Goal: Task Accomplishment & Management: Complete application form

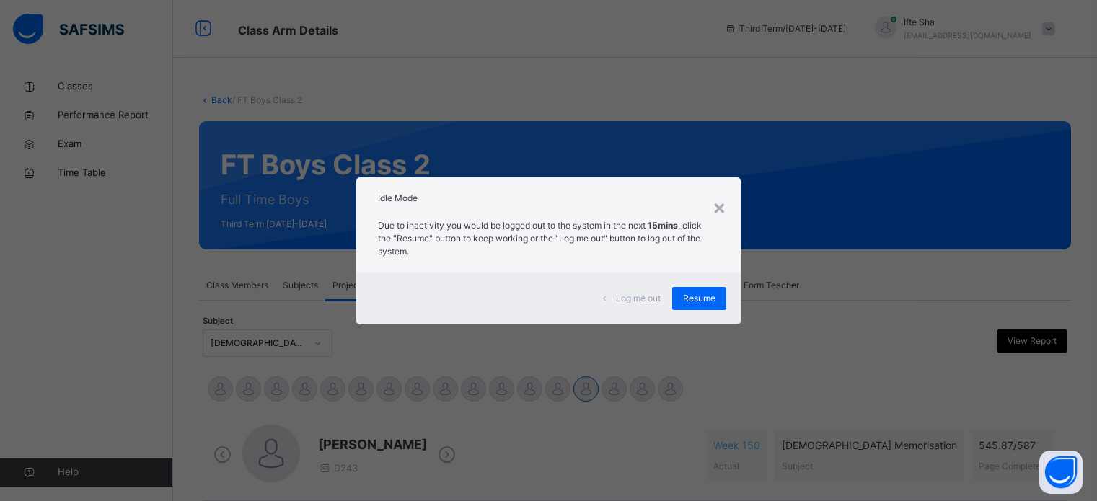
select select "****"
select select "*"
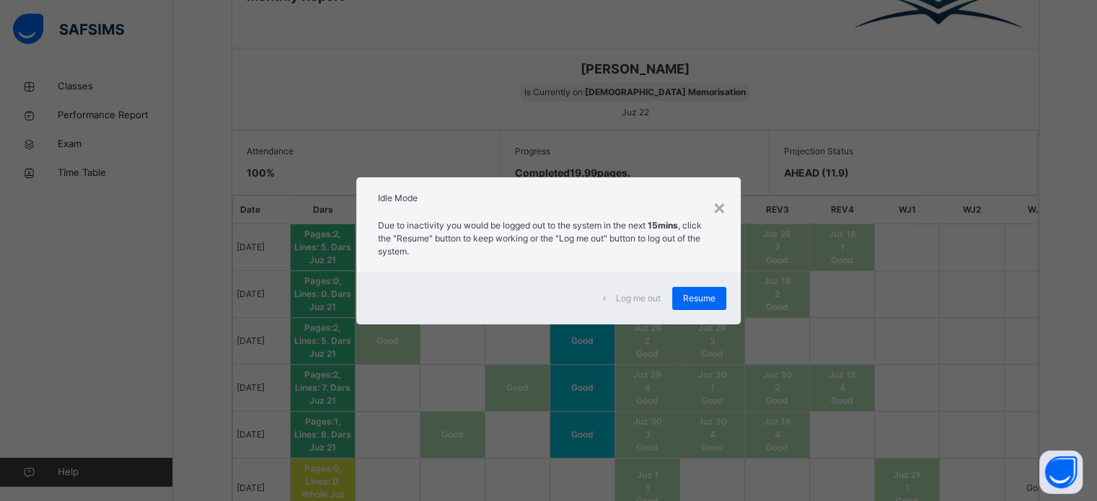
scroll to position [0, 101]
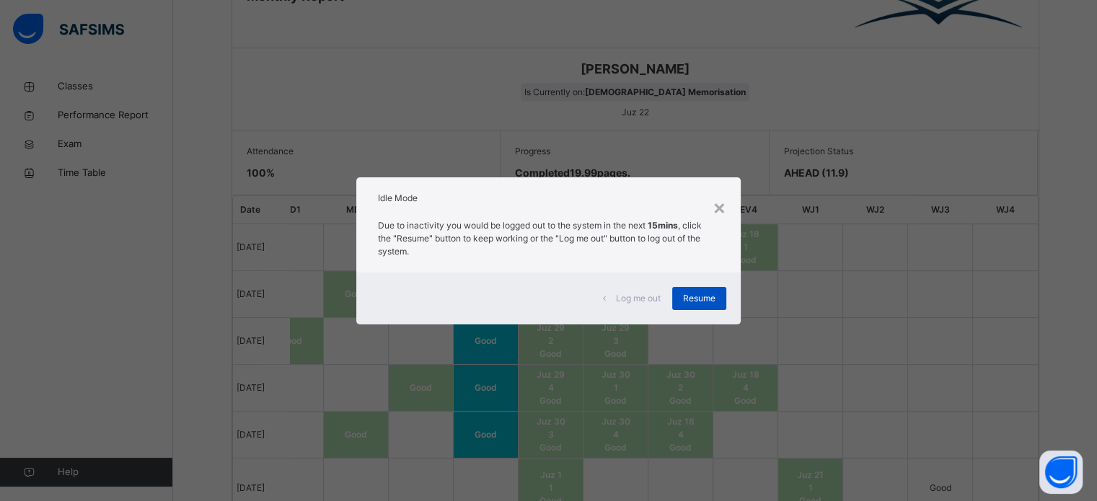
drag, startPoint x: 695, startPoint y: 312, endPoint x: 684, endPoint y: 301, distance: 15.8
click at [684, 301] on div "Resume" at bounding box center [699, 298] width 54 height 23
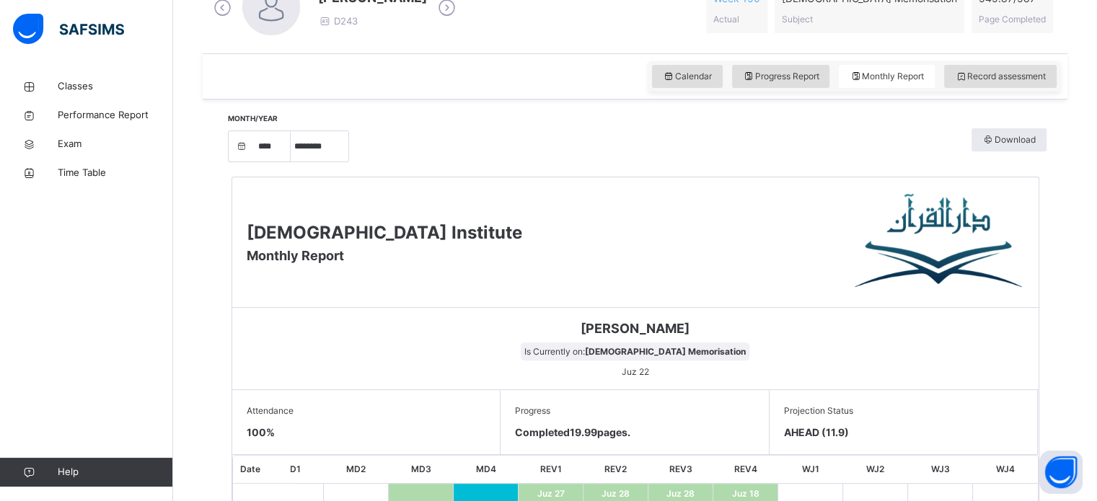
scroll to position [418, 0]
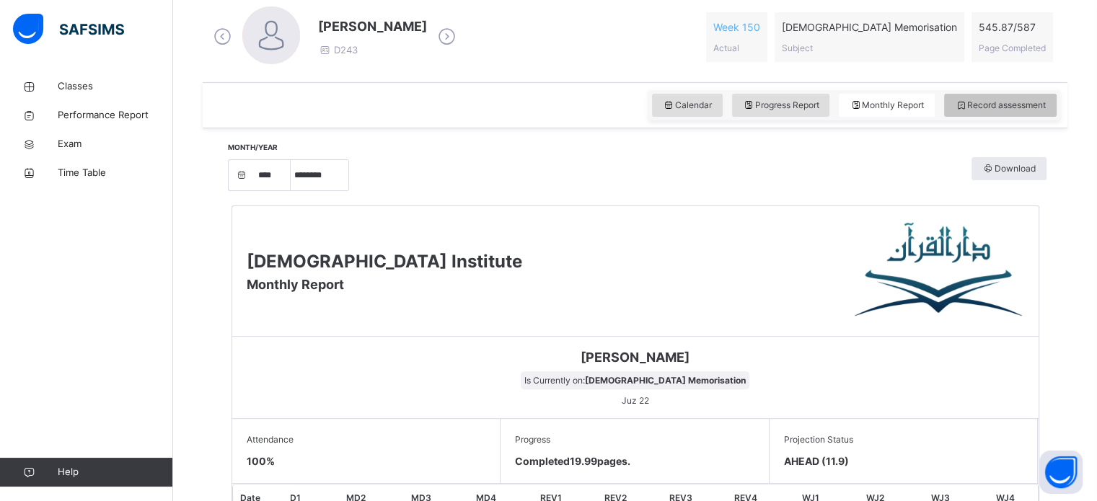
click at [984, 100] on span "Record assessment" at bounding box center [1000, 105] width 91 height 13
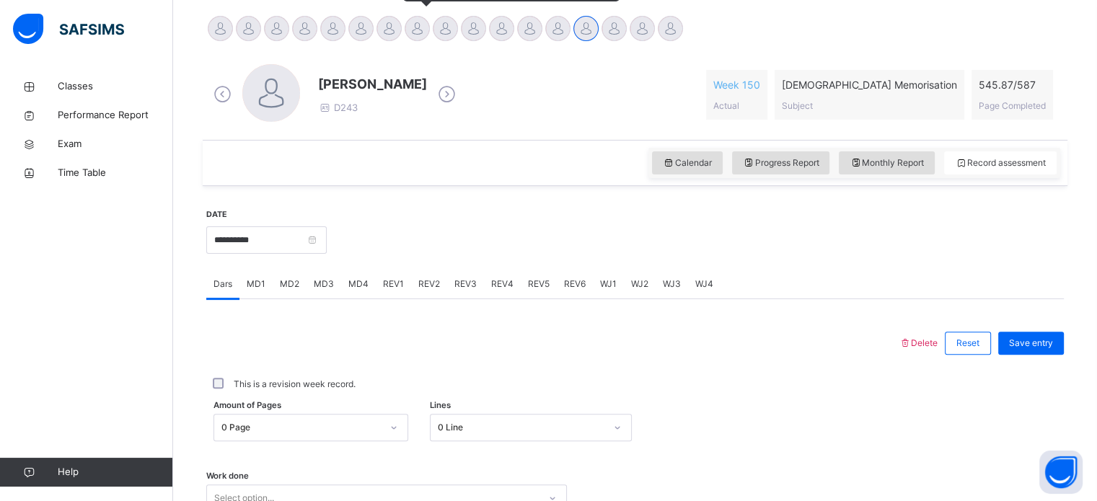
scroll to position [315, 0]
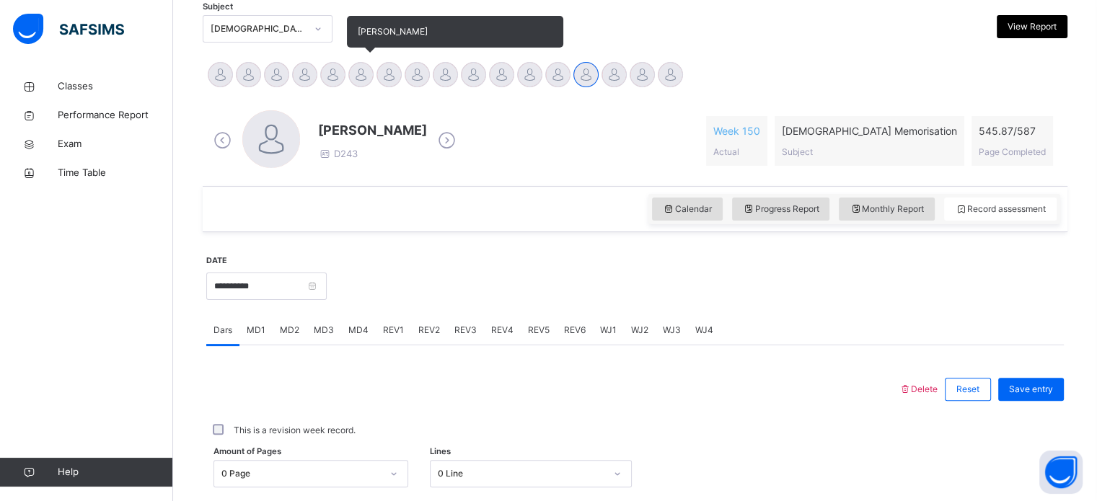
click at [361, 71] on div at bounding box center [360, 74] width 25 height 25
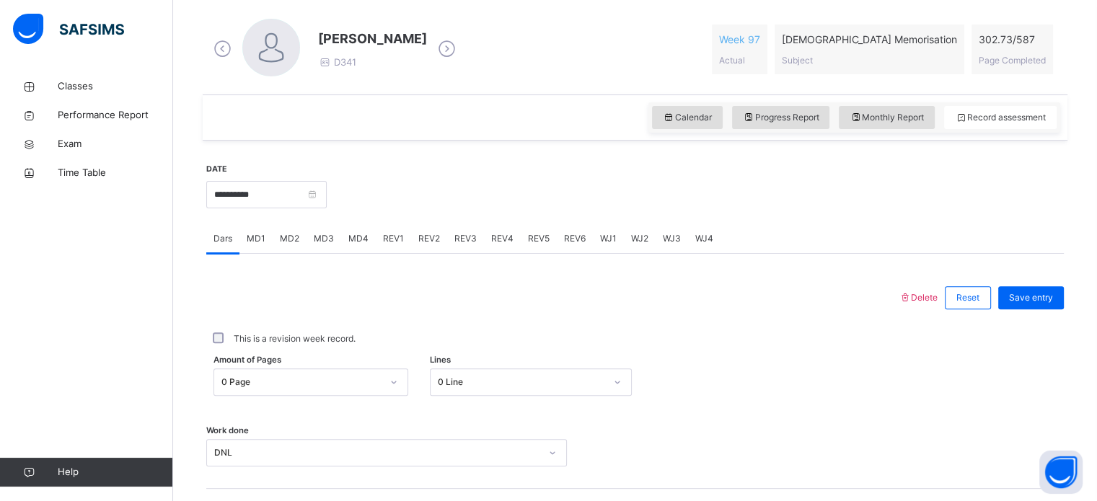
scroll to position [540, 0]
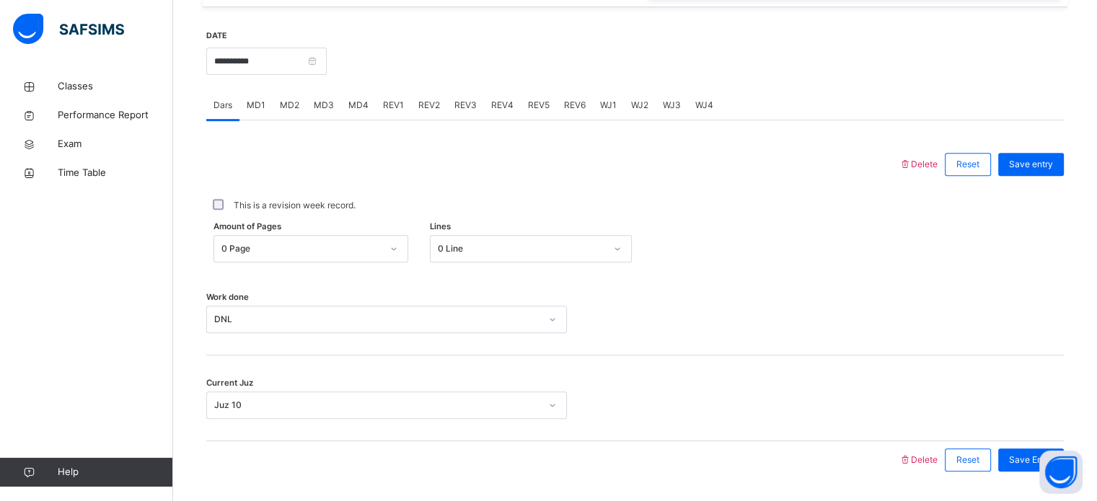
click at [359, 96] on div "MD4" at bounding box center [358, 105] width 35 height 29
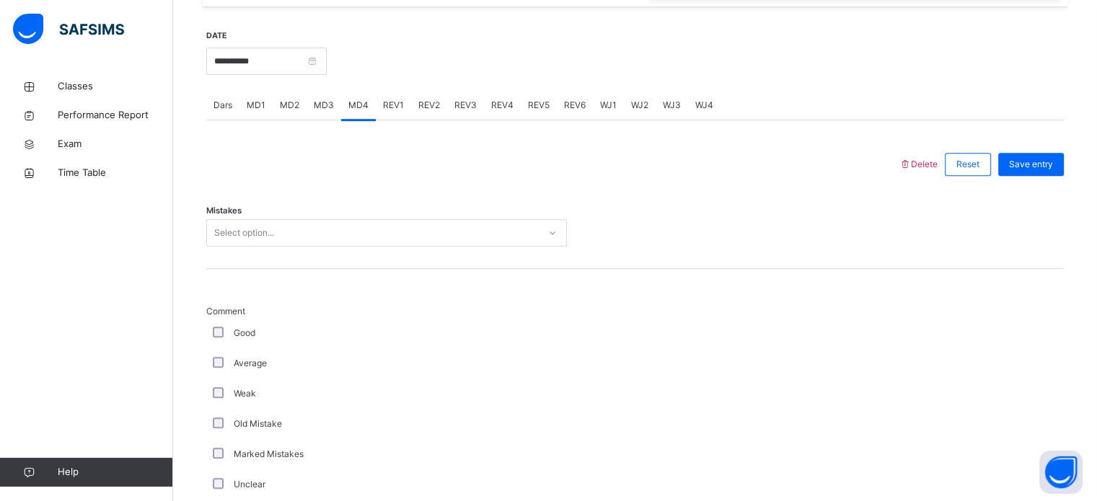
click at [326, 107] on span "MD3" at bounding box center [324, 105] width 20 height 13
click at [355, 103] on span "MD4" at bounding box center [358, 105] width 20 height 13
click at [278, 232] on div "Select option..." at bounding box center [373, 233] width 332 height 22
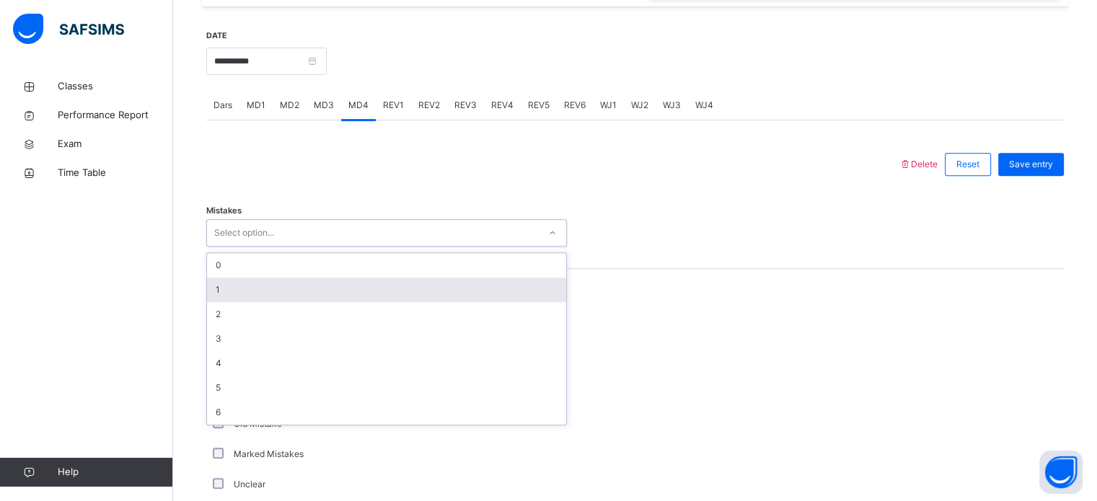
click at [228, 297] on div "1" at bounding box center [386, 290] width 359 height 25
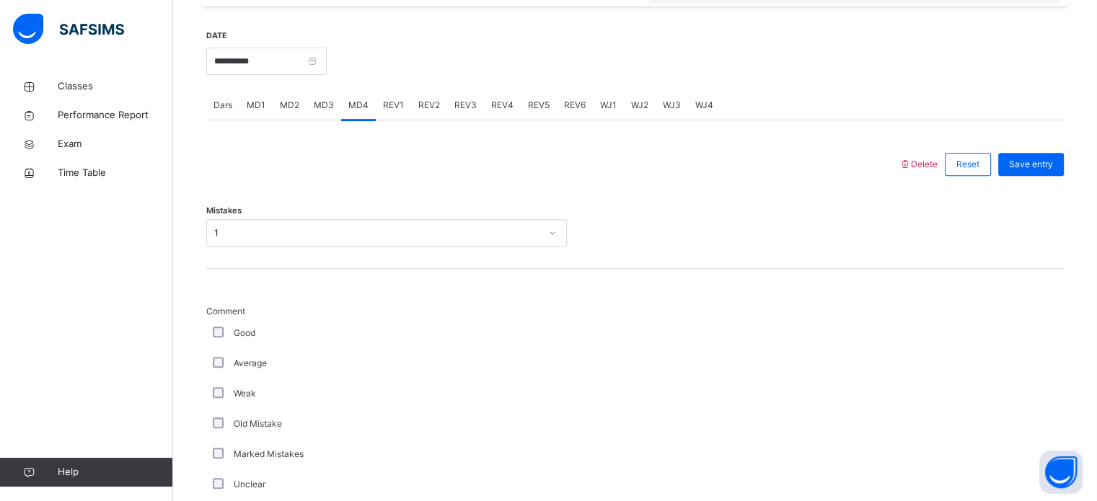
click at [211, 334] on div "Good" at bounding box center [387, 333] width 354 height 13
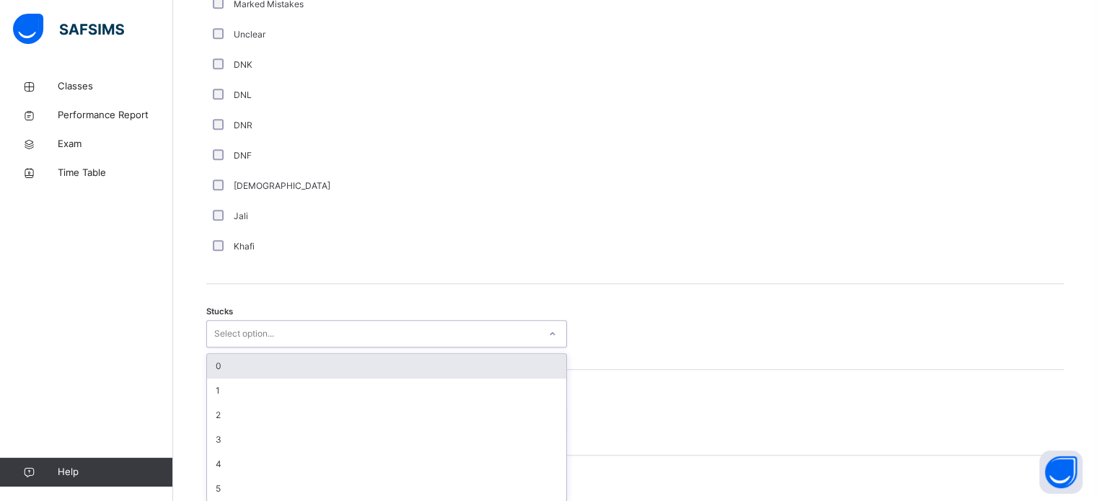
click at [259, 348] on div "option 0 focused, 1 of 6. 6 results available. Use Up and Down to choose option…" at bounding box center [386, 333] width 361 height 27
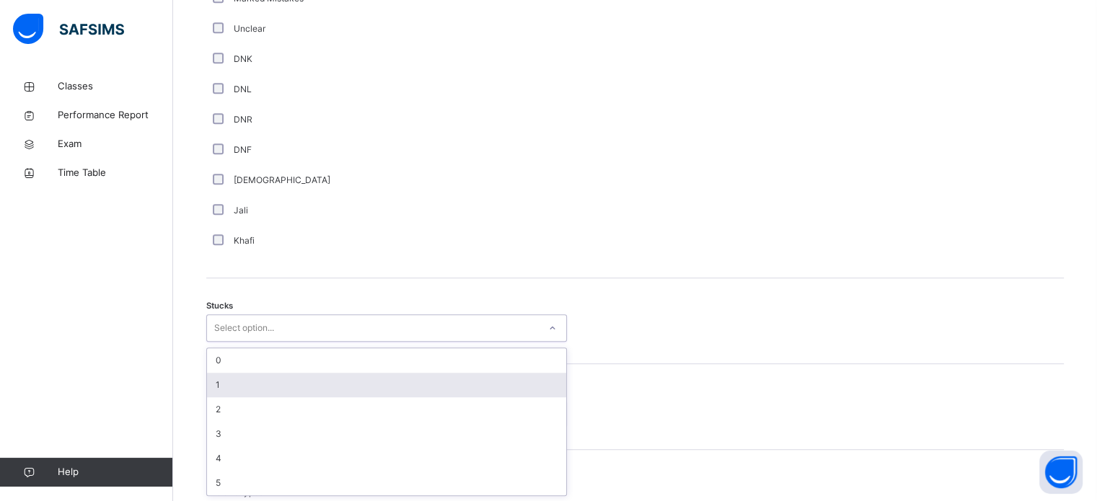
click at [254, 389] on div "1" at bounding box center [386, 385] width 359 height 25
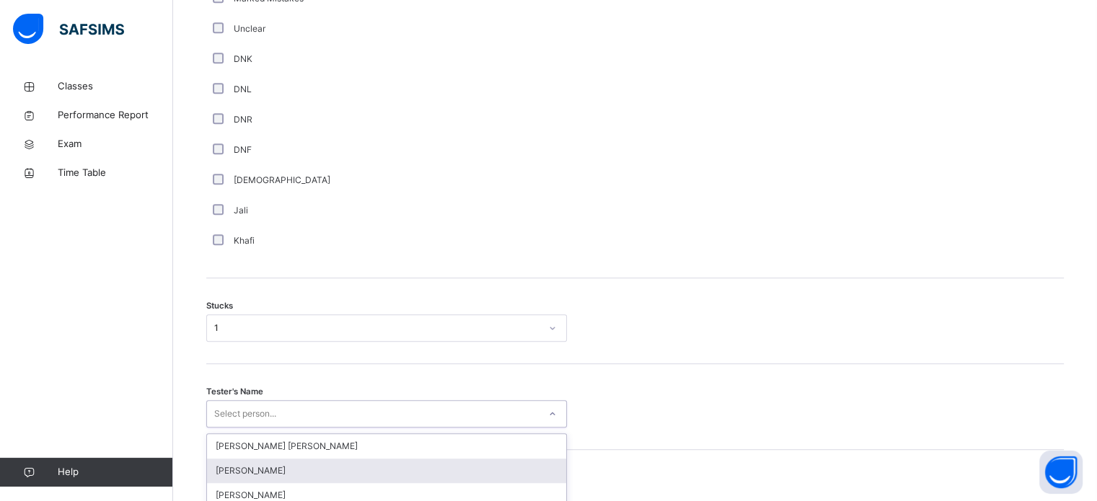
click at [245, 407] on div "option [PERSON_NAME] focused, 2 of 90. 90 results available. Use Up and Down to…" at bounding box center [386, 413] width 361 height 27
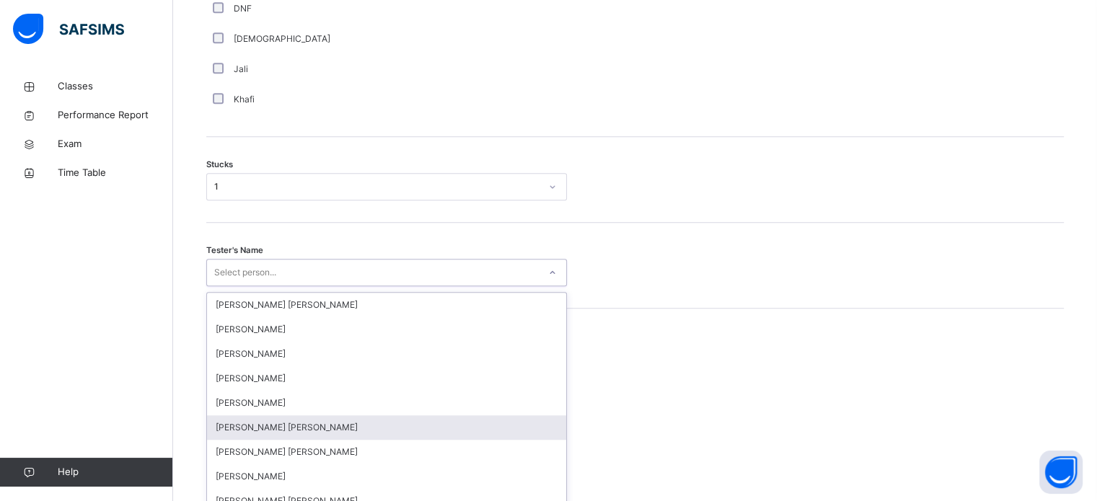
scroll to position [1150, 0]
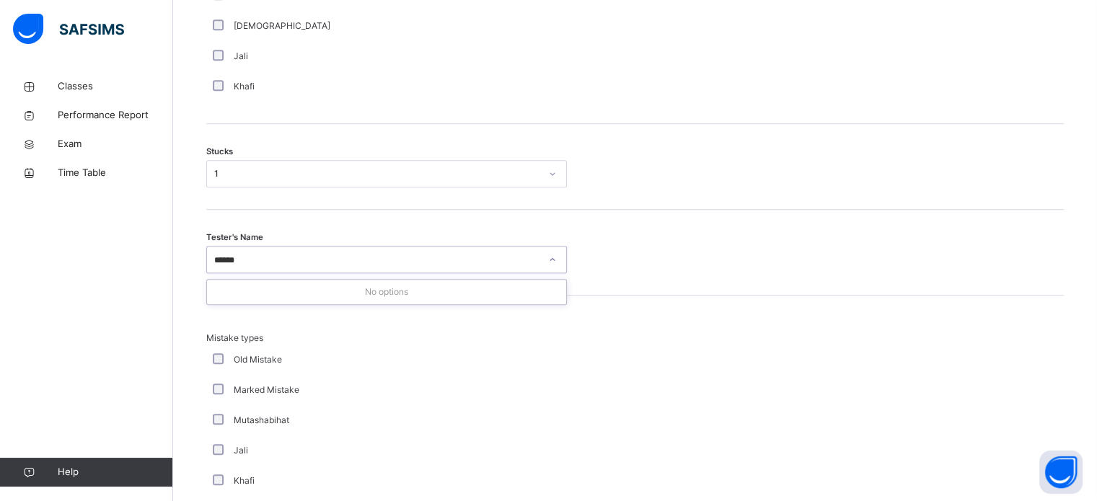
type input "*****"
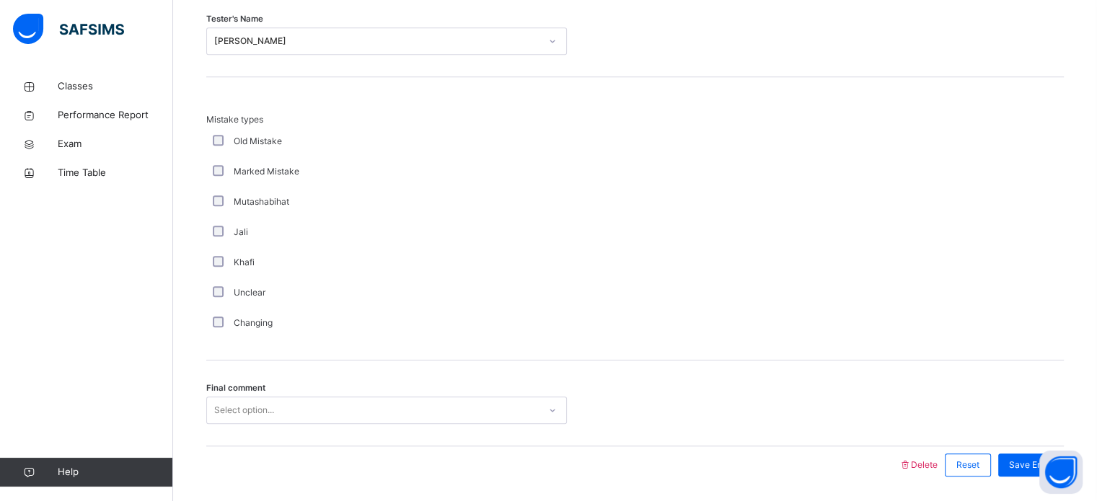
scroll to position [1415, 0]
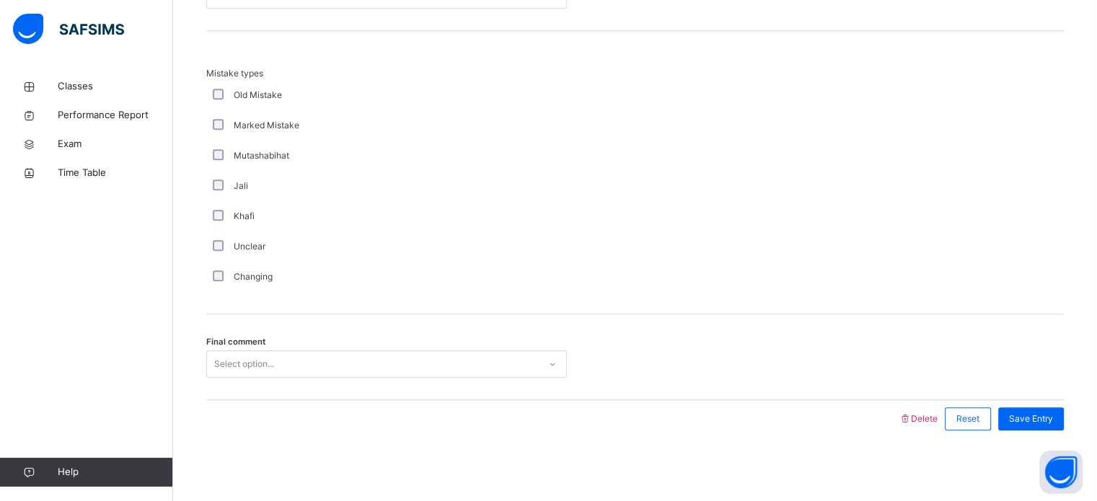
click at [253, 378] on div "Select option..." at bounding box center [386, 364] width 361 height 27
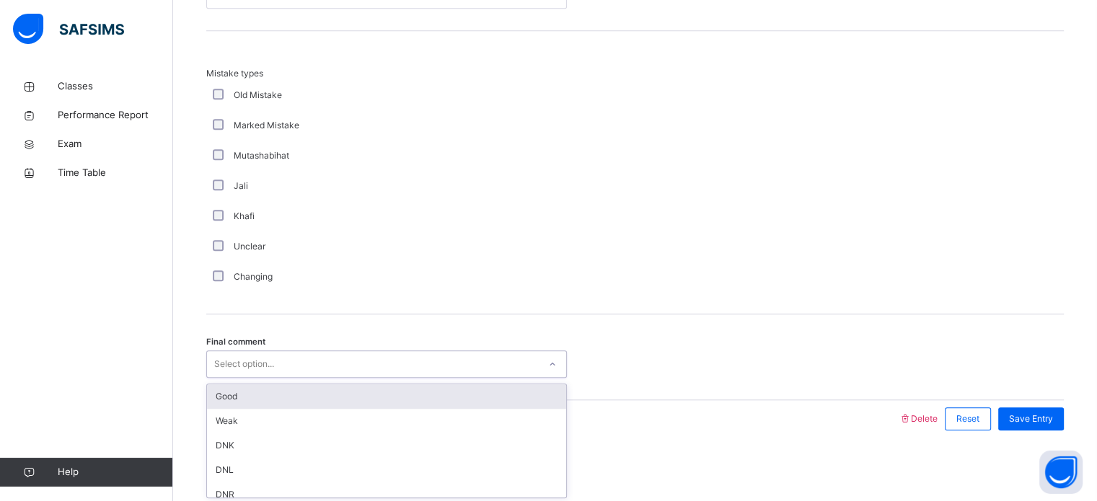
click at [251, 403] on div "Good" at bounding box center [386, 397] width 359 height 25
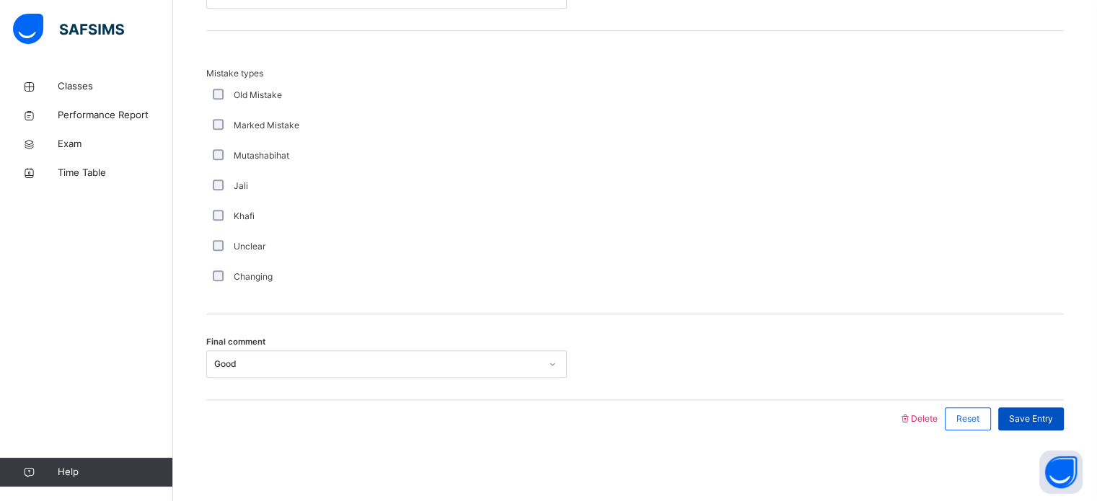
click at [1064, 411] on div "Save Entry" at bounding box center [1031, 419] width 66 height 23
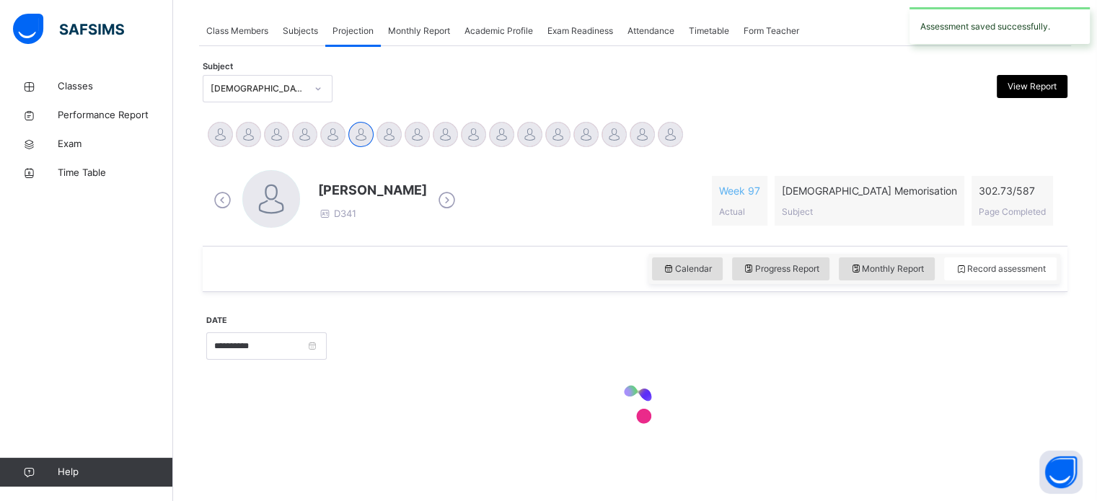
click at [1064, 411] on div at bounding box center [635, 406] width 858 height 61
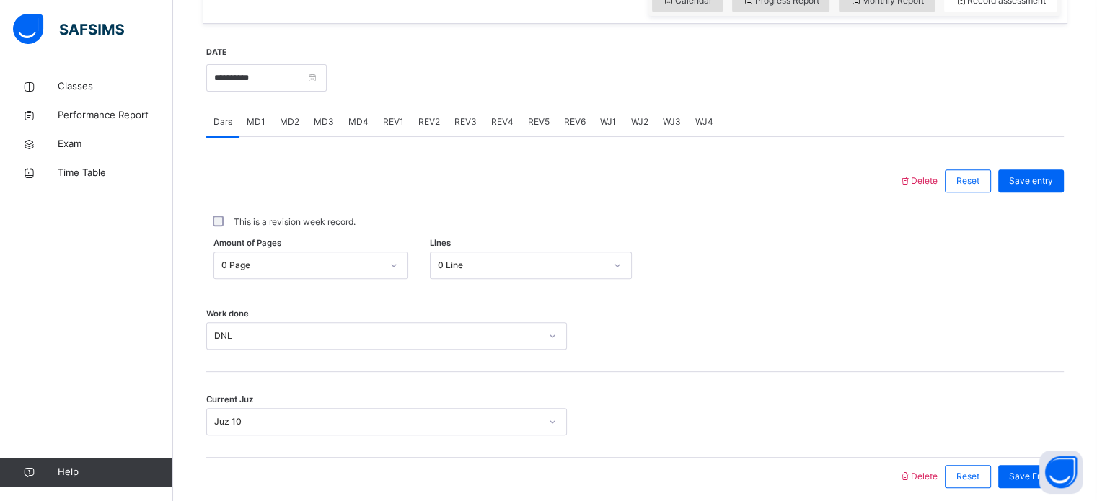
scroll to position [520, 0]
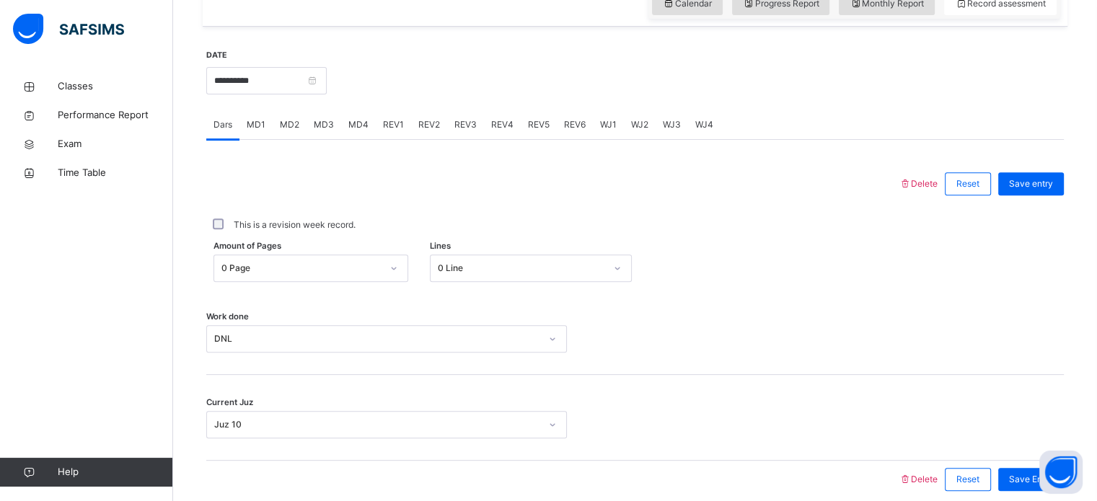
click at [362, 129] on span "MD4" at bounding box center [358, 124] width 20 height 13
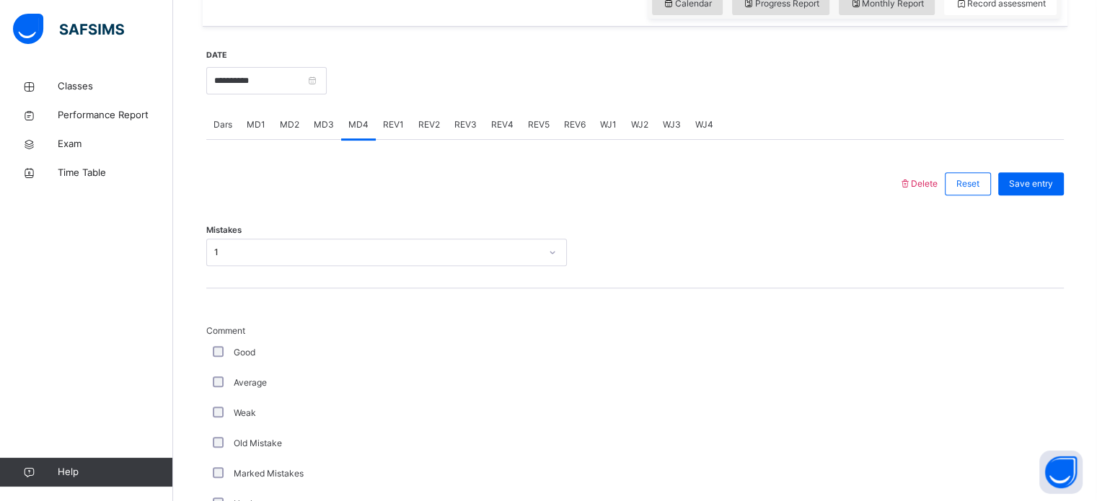
click at [332, 131] on div "MD3" at bounding box center [324, 124] width 35 height 29
click at [385, 120] on span "REV1" at bounding box center [393, 124] width 21 height 13
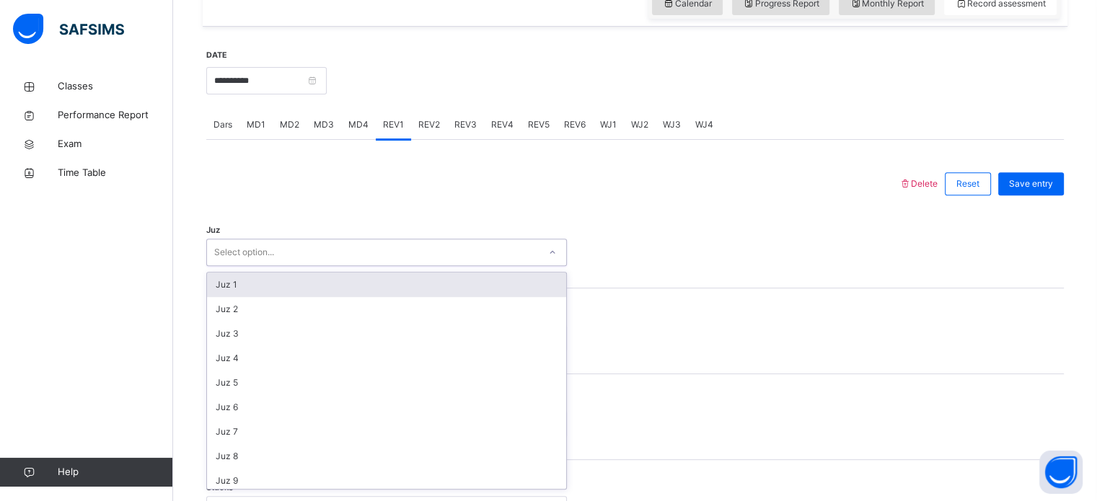
click at [366, 254] on div "Select option..." at bounding box center [373, 253] width 332 height 22
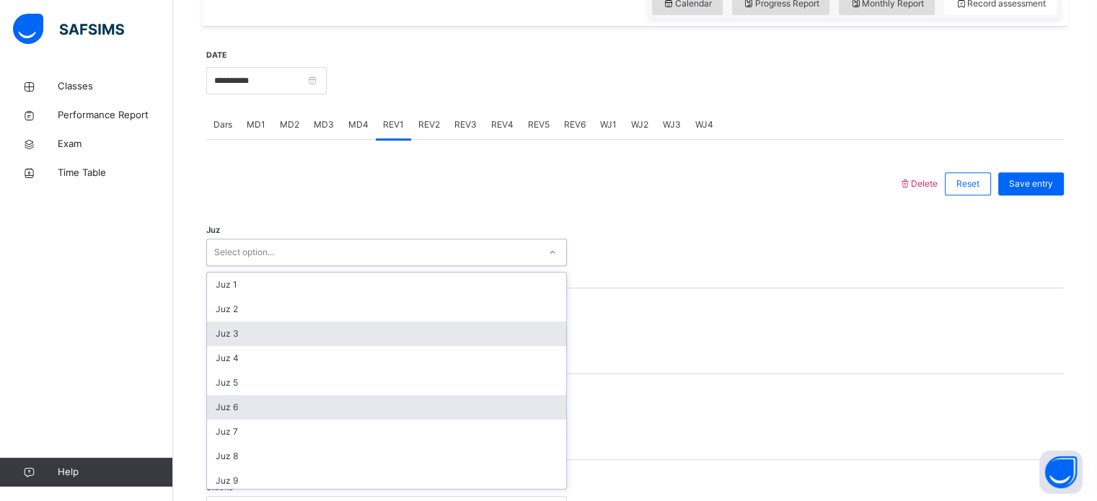
scroll to position [0, 0]
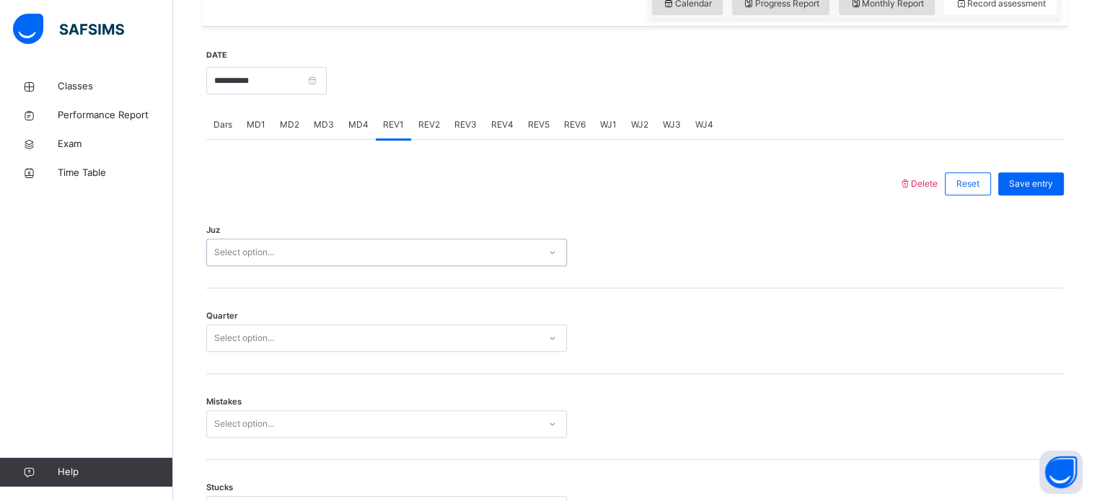
click at [416, 243] on div "Select option..." at bounding box center [373, 253] width 332 height 22
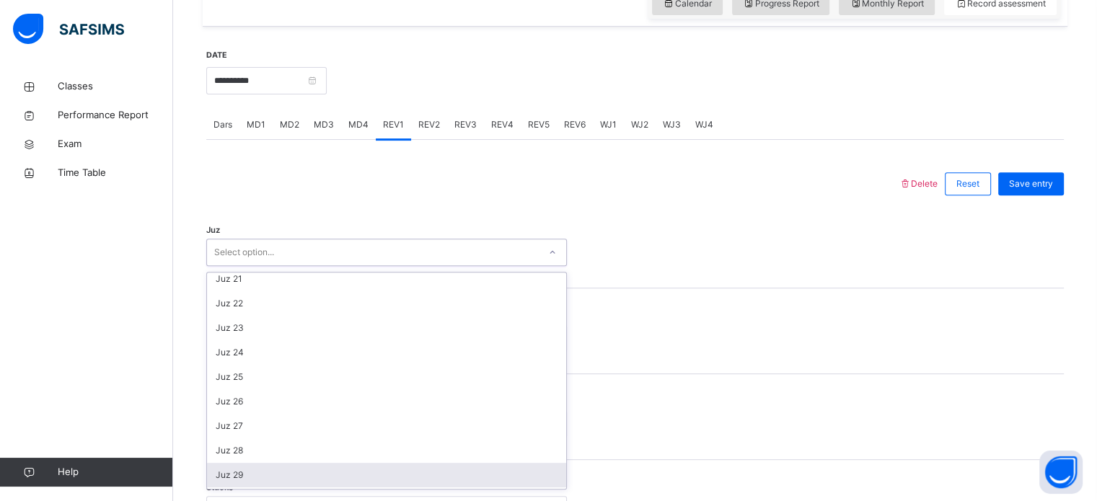
click at [286, 467] on div "Juz 29" at bounding box center [386, 475] width 359 height 25
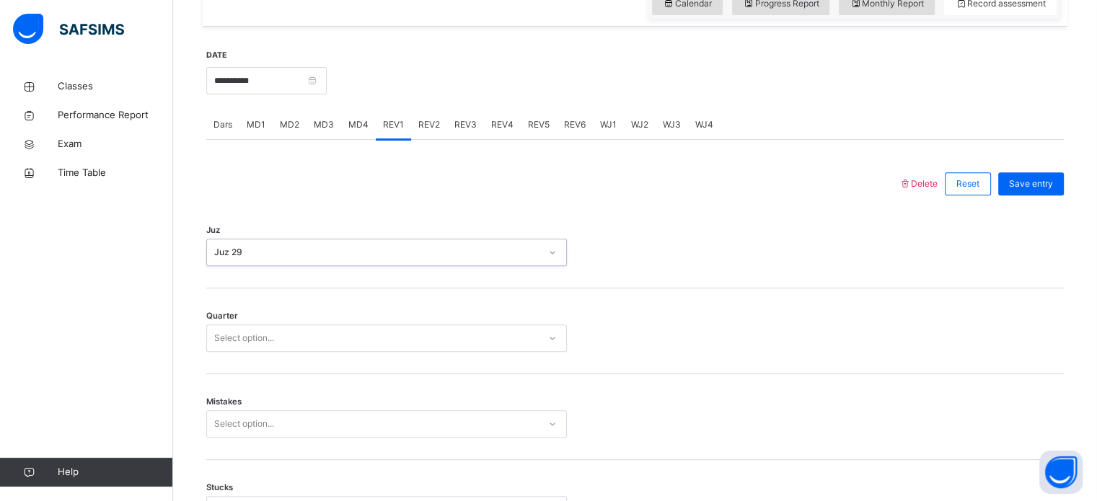
click at [311, 346] on div "Select option..." at bounding box center [373, 339] width 332 height 22
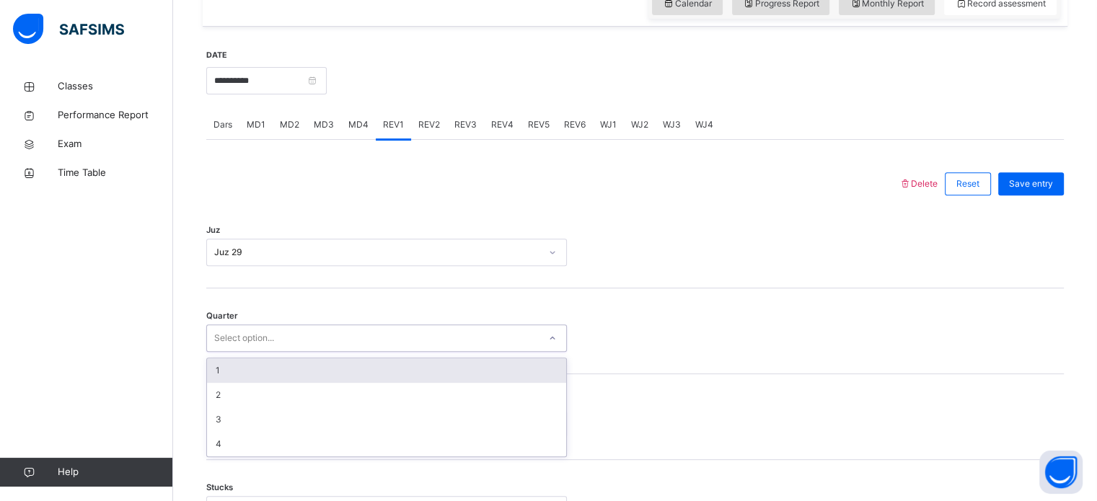
click at [268, 369] on div "1" at bounding box center [386, 371] width 359 height 25
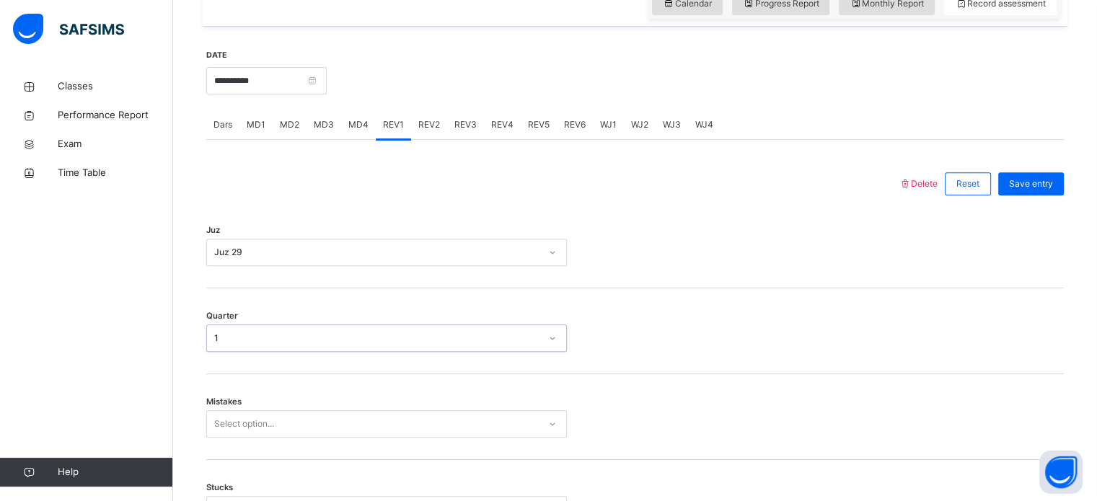
click at [262, 335] on div "1" at bounding box center [377, 338] width 326 height 13
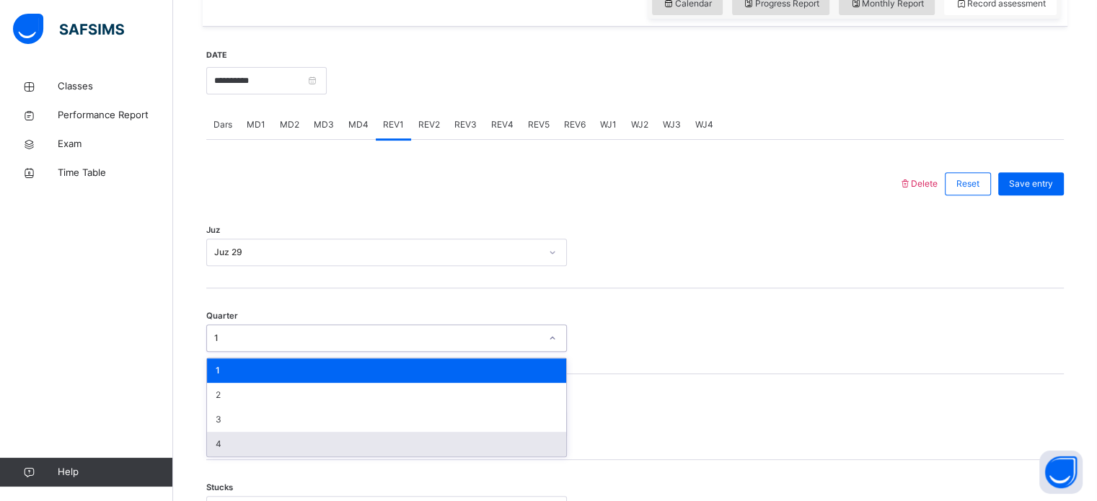
click at [262, 444] on div "4" at bounding box center [386, 444] width 359 height 25
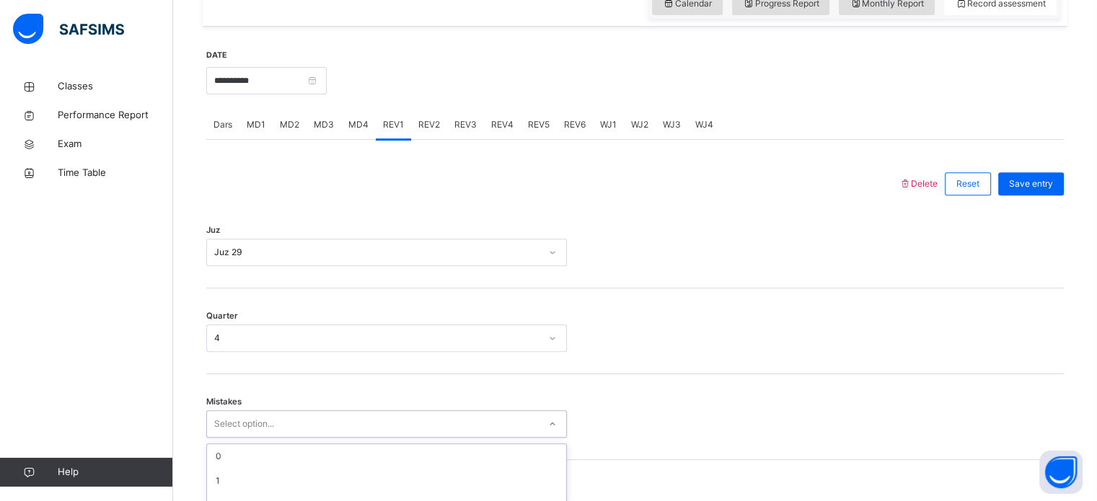
click at [256, 433] on div "option 3 focused, 4 of 7. 7 results available. Use Up and Down to choose option…" at bounding box center [386, 424] width 361 height 27
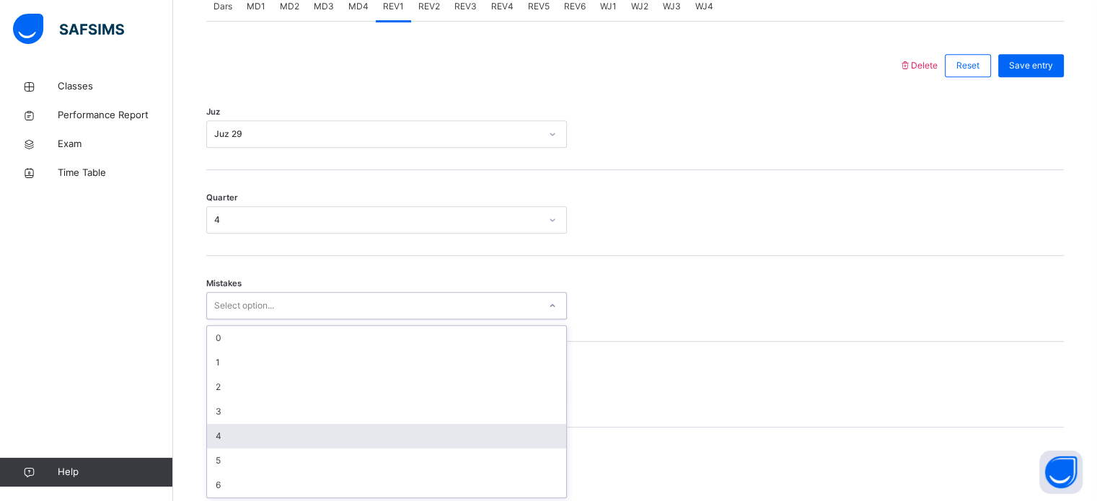
scroll to position [641, 0]
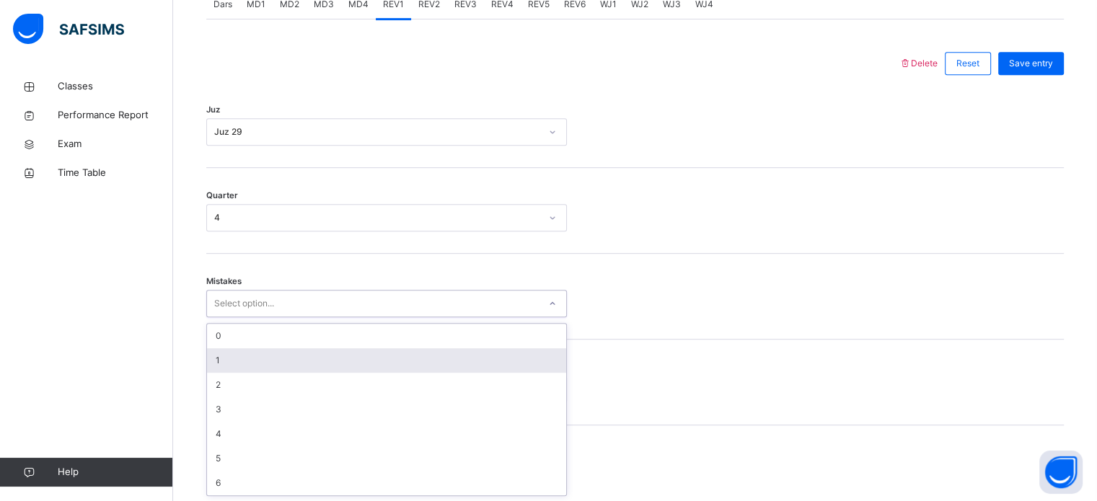
click at [265, 362] on div "1" at bounding box center [386, 360] width 359 height 25
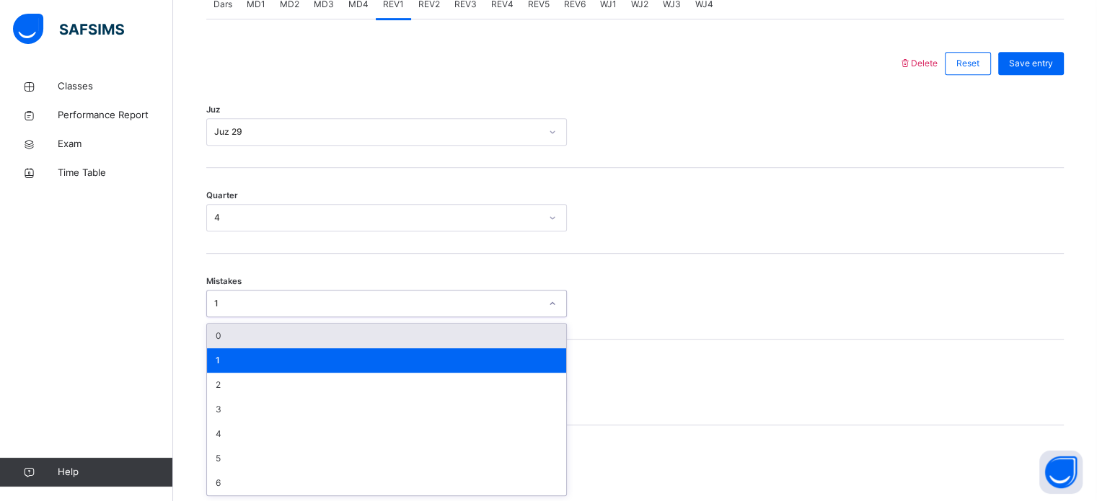
click at [280, 312] on div "1" at bounding box center [373, 304] width 332 height 22
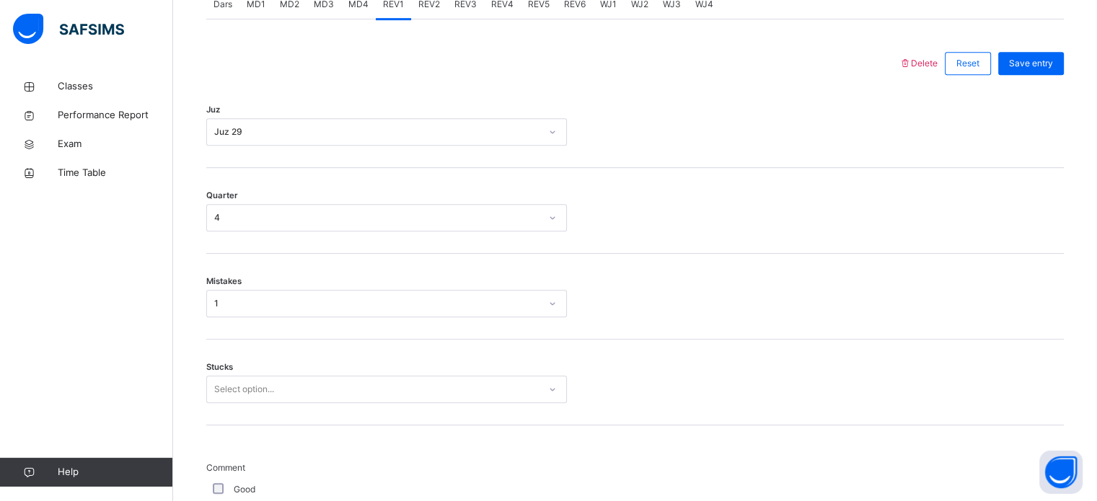
click at [429, 240] on div "Quarter 4" at bounding box center [635, 211] width 858 height 86
click at [227, 382] on div "Select option..." at bounding box center [386, 389] width 361 height 27
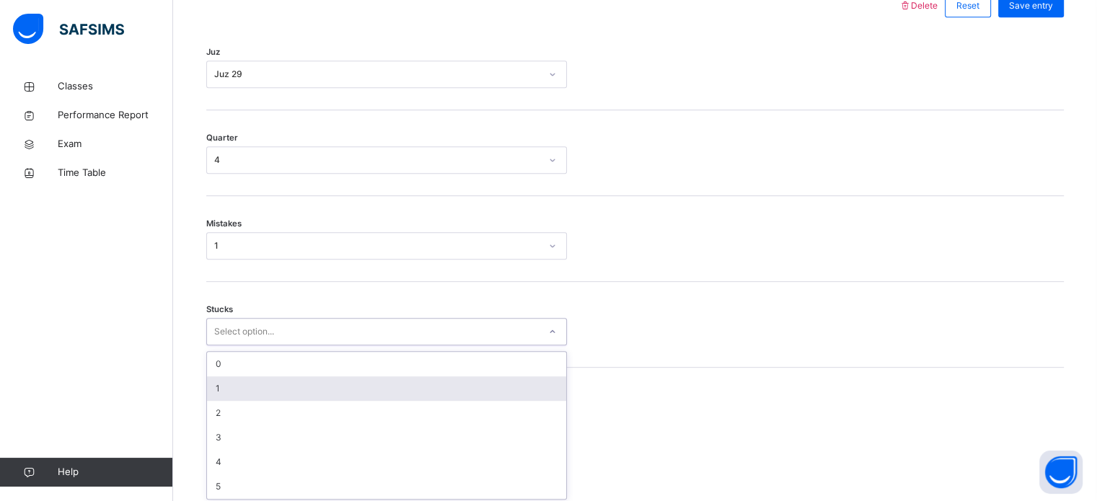
scroll to position [701, 0]
click at [223, 375] on div "1" at bounding box center [386, 386] width 359 height 25
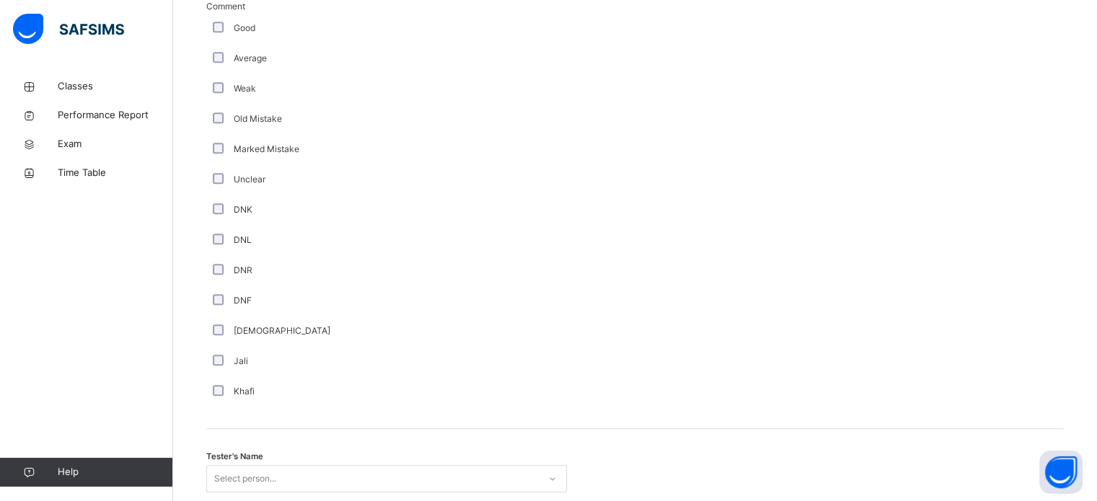
scroll to position [1157, 0]
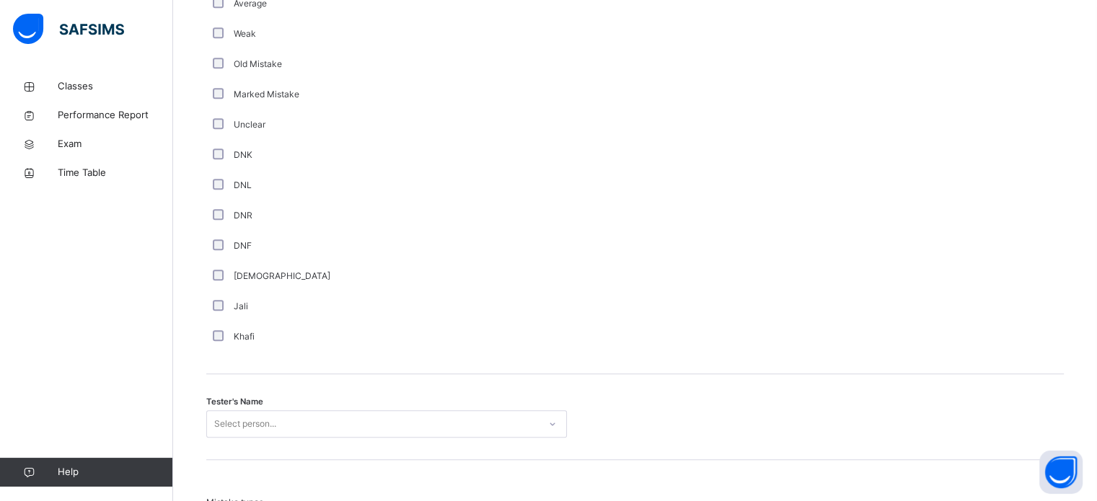
click at [224, 398] on span "Tester's Name" at bounding box center [234, 402] width 57 height 12
click at [232, 426] on div "Select person..." at bounding box center [386, 424] width 361 height 27
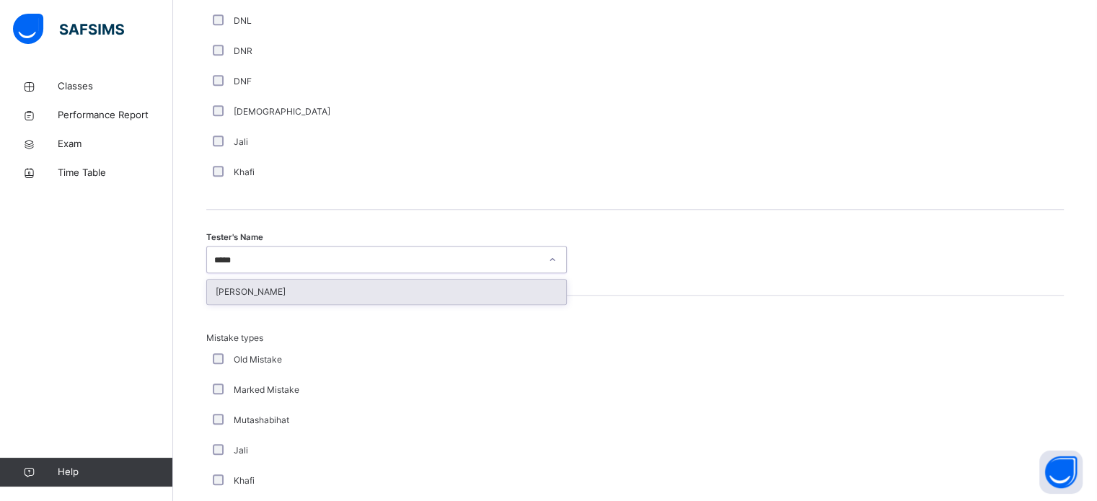
type input "******"
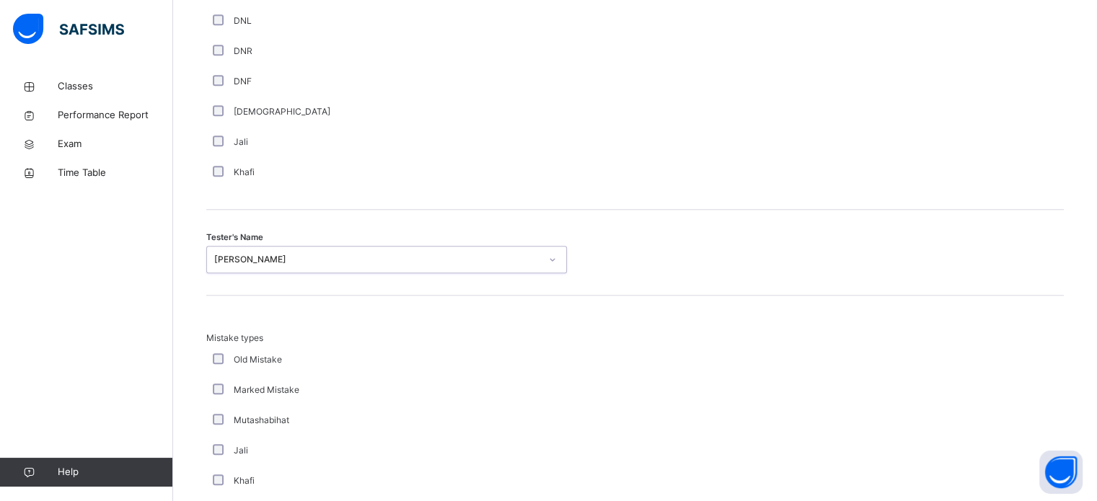
click at [244, 312] on div "Mistake types Old Mistake Marked Mistake Mutashabihat [PERSON_NAME] Unclear Cha…" at bounding box center [635, 438] width 858 height 284
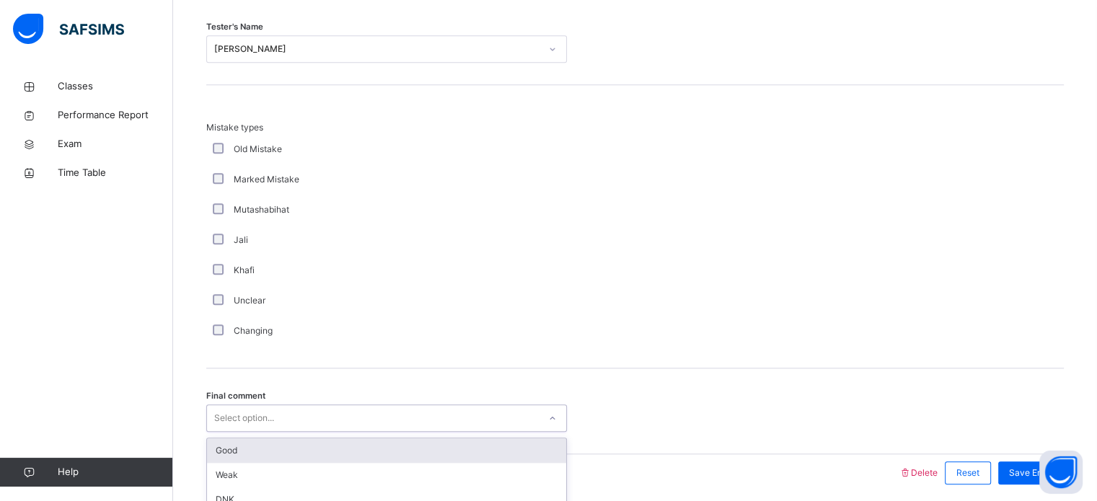
scroll to position [1586, 0]
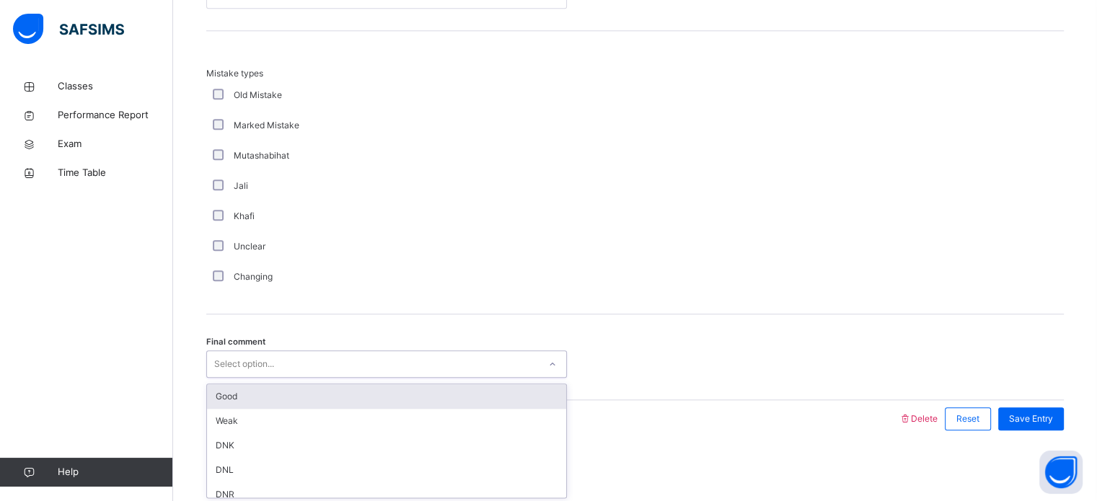
click at [256, 378] on div "option Good focused, 1 of 6. 6 results available. Use Up and Down to choose opt…" at bounding box center [386, 364] width 361 height 27
click at [237, 399] on div "Good" at bounding box center [386, 397] width 359 height 25
click at [237, 400] on div at bounding box center [553, 419] width 678 height 38
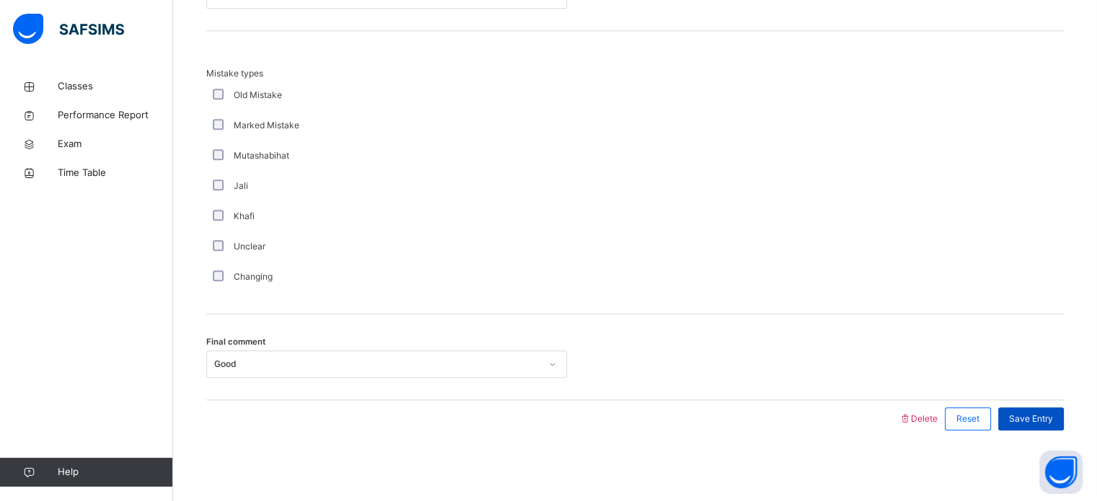
click at [1028, 422] on span "Save Entry" at bounding box center [1031, 419] width 44 height 13
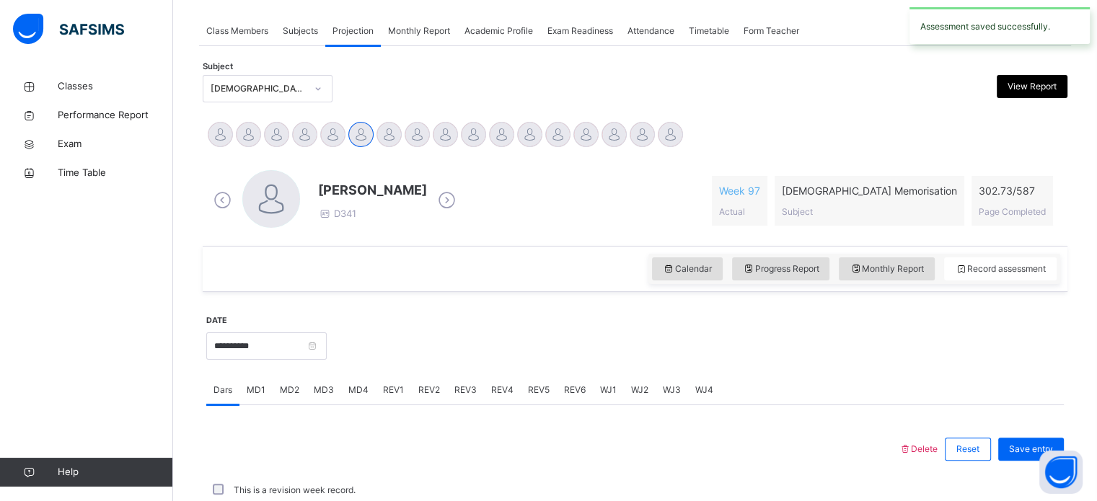
scroll to position [581, 0]
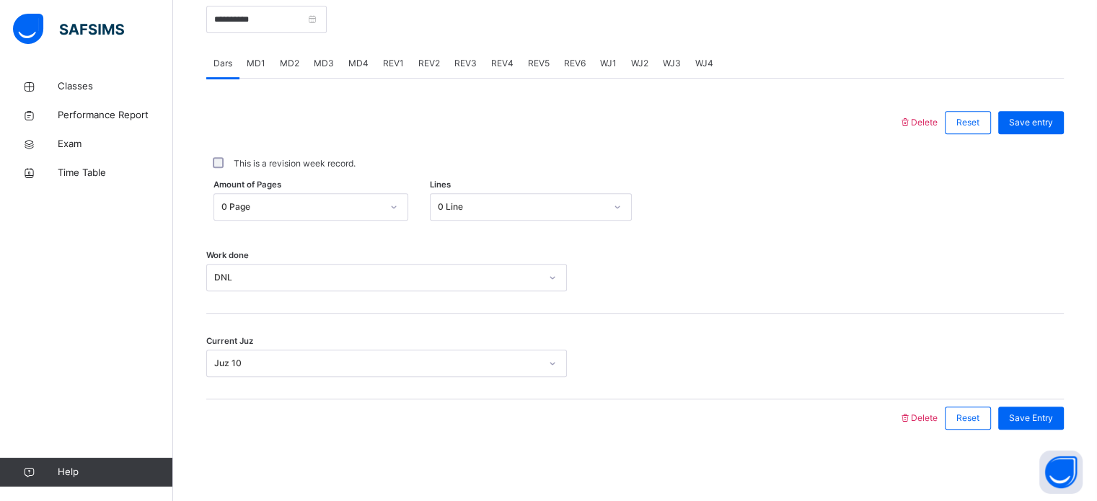
click at [1028, 422] on span "Save Entry" at bounding box center [1031, 418] width 44 height 13
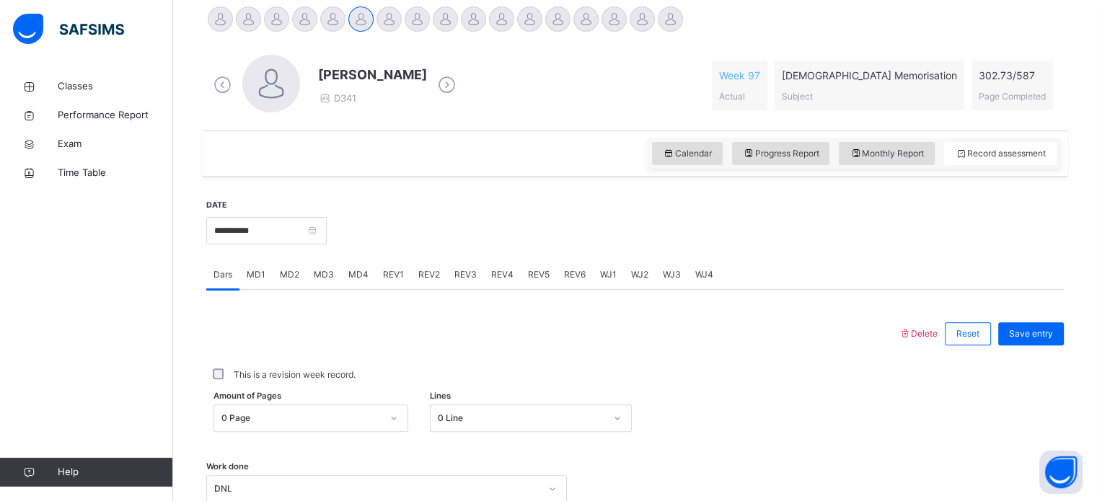
scroll to position [367, 0]
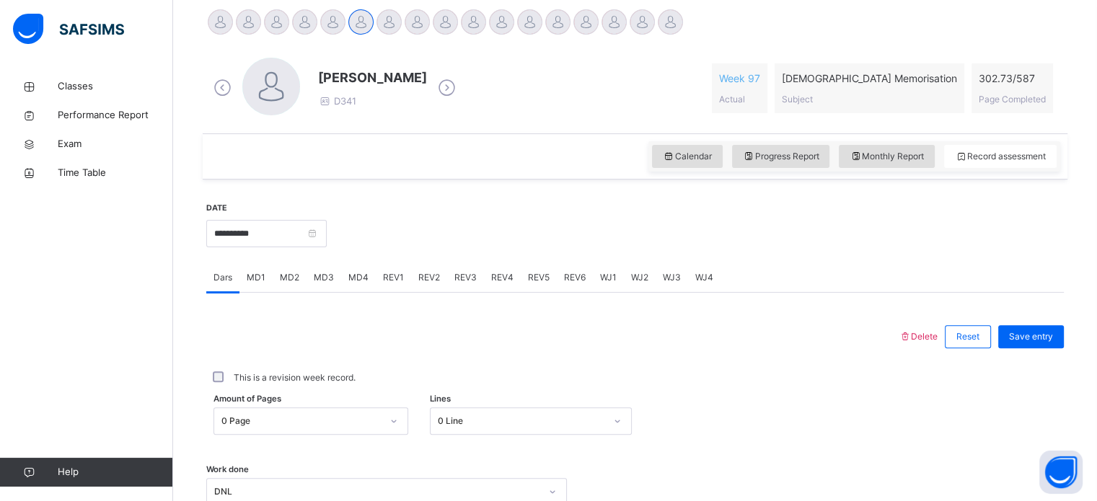
click at [395, 281] on span "REV1" at bounding box center [393, 277] width 21 height 13
click at [426, 289] on div "REV2" at bounding box center [429, 277] width 36 height 29
click at [310, 415] on div "Select option..." at bounding box center [386, 405] width 361 height 27
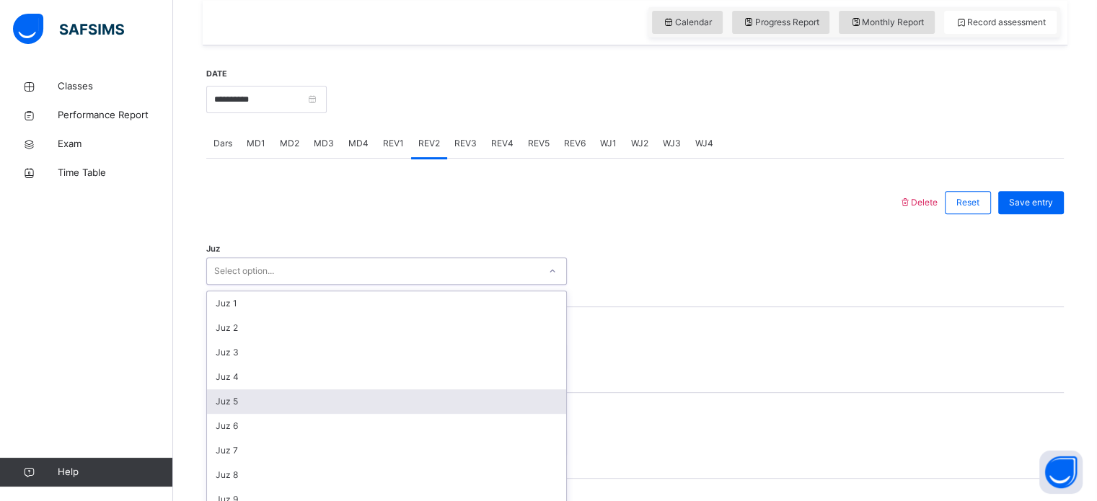
scroll to position [514, 0]
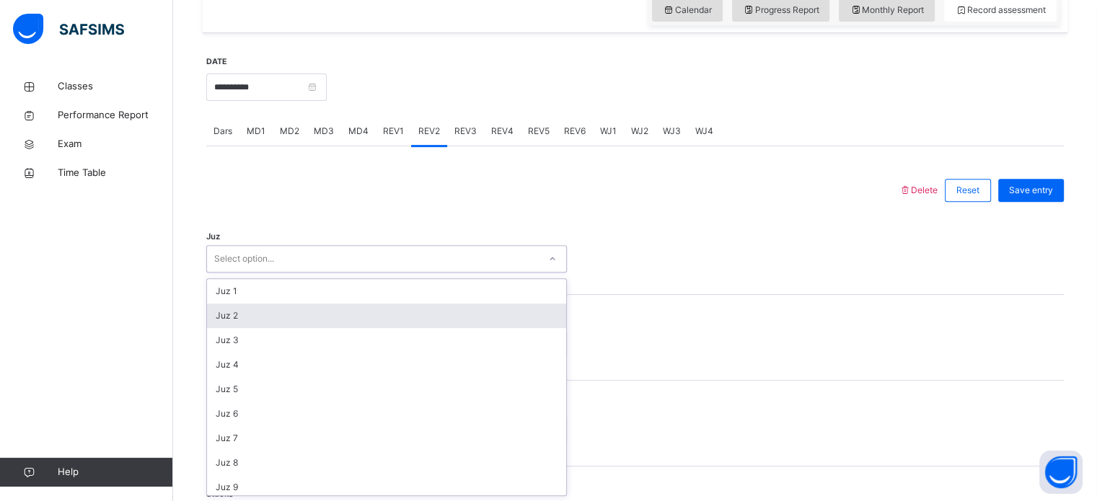
click at [287, 319] on div "Juz 2" at bounding box center [386, 316] width 359 height 25
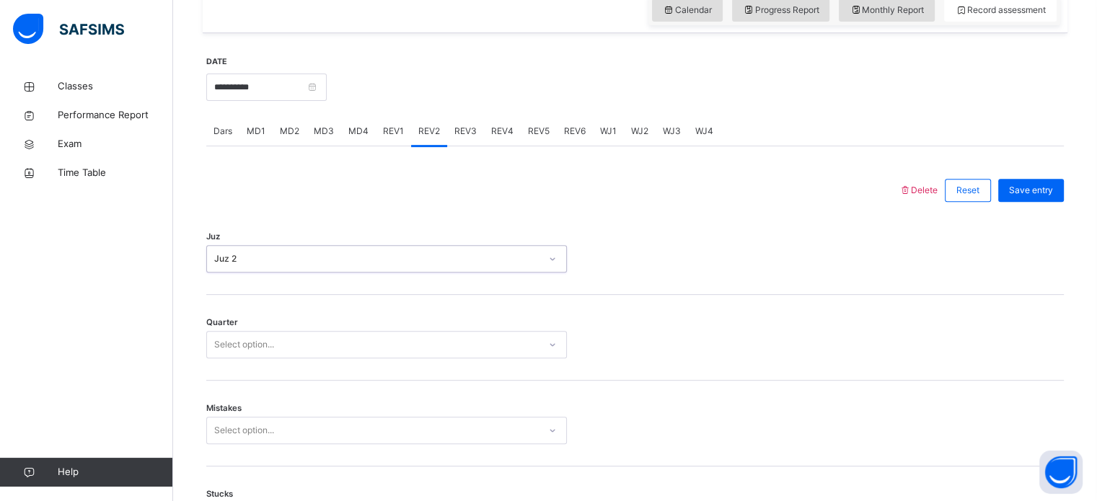
click at [260, 359] on div "Quarter Select option..." at bounding box center [635, 338] width 858 height 86
click at [260, 354] on div "Select option..." at bounding box center [244, 344] width 60 height 27
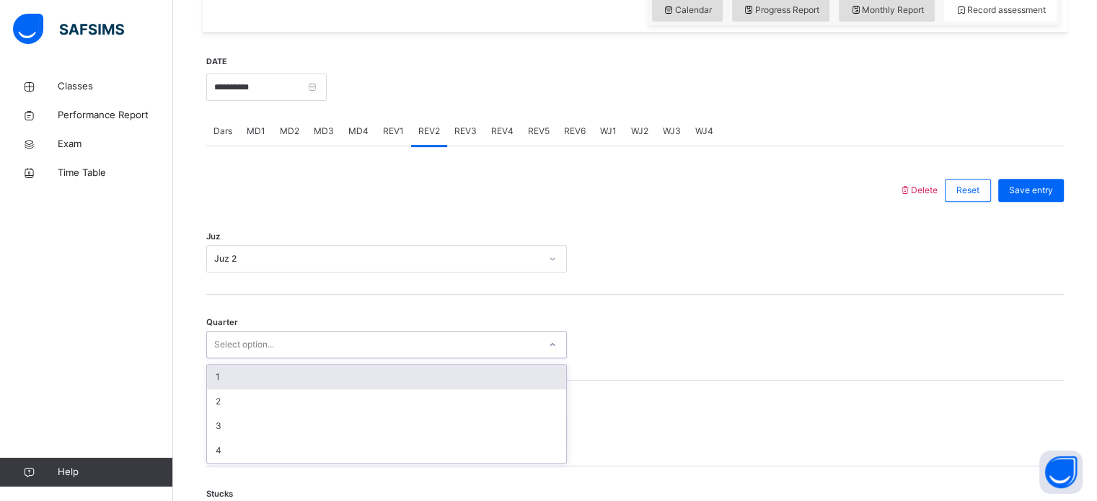
click at [234, 379] on div "1" at bounding box center [386, 377] width 359 height 25
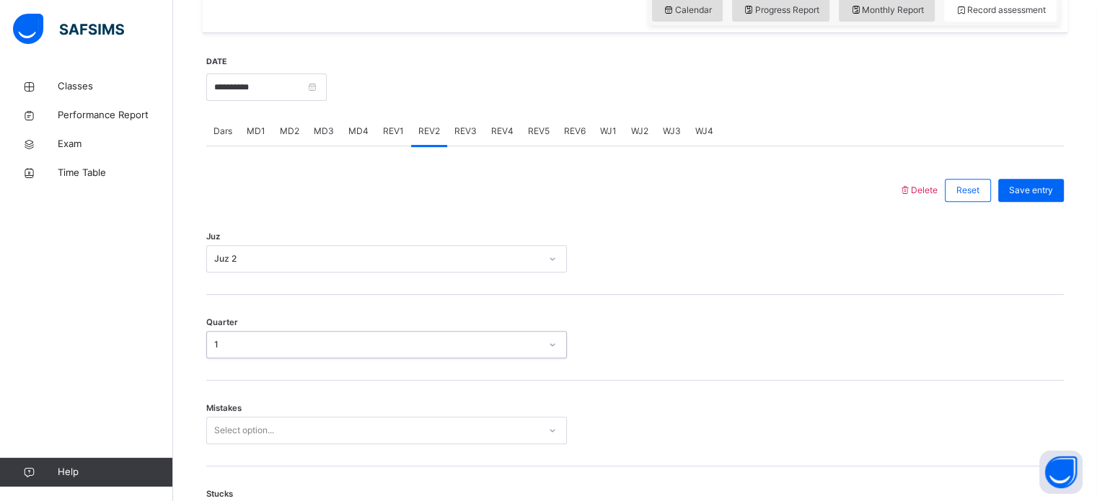
click at [240, 418] on div "Select option..." at bounding box center [386, 430] width 361 height 27
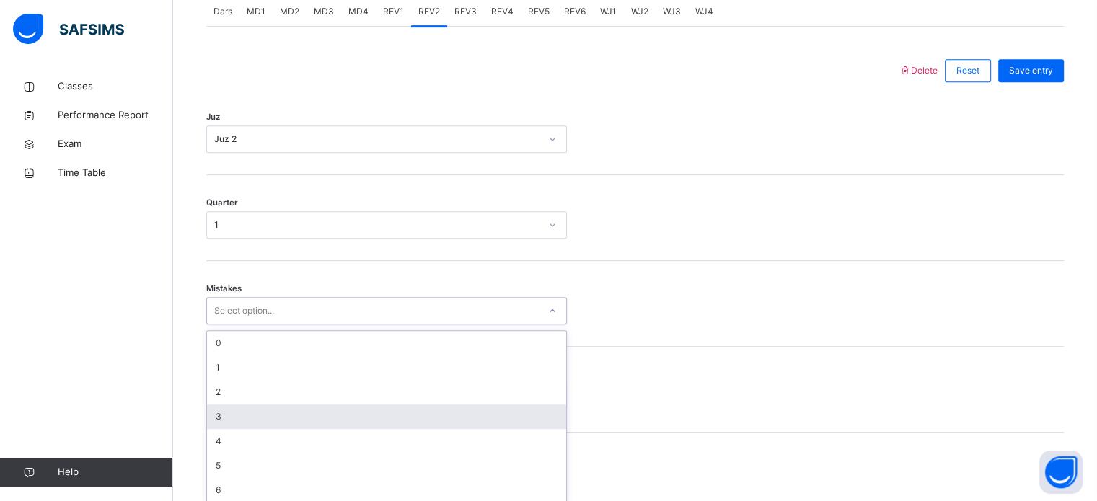
scroll to position [641, 0]
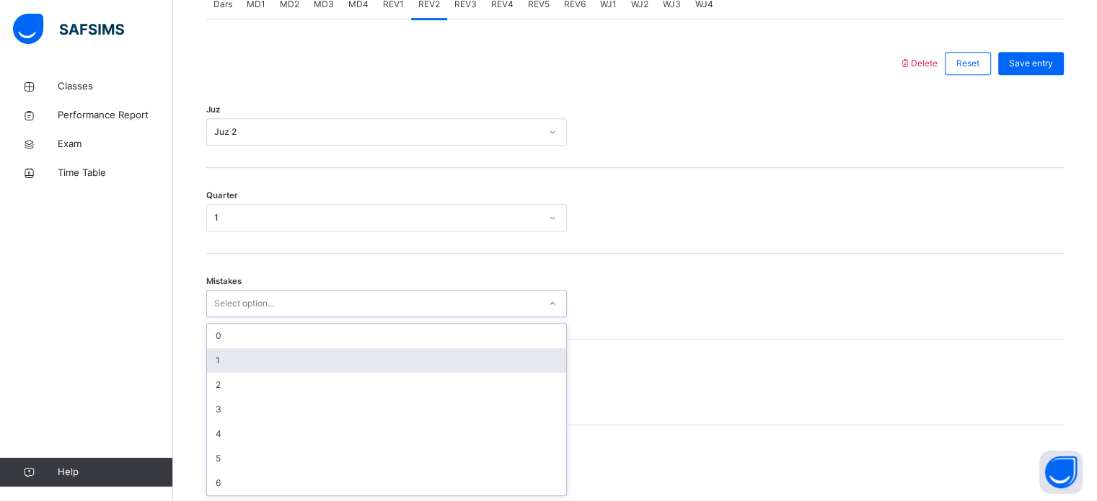
click at [264, 372] on div "1" at bounding box center [386, 360] width 359 height 25
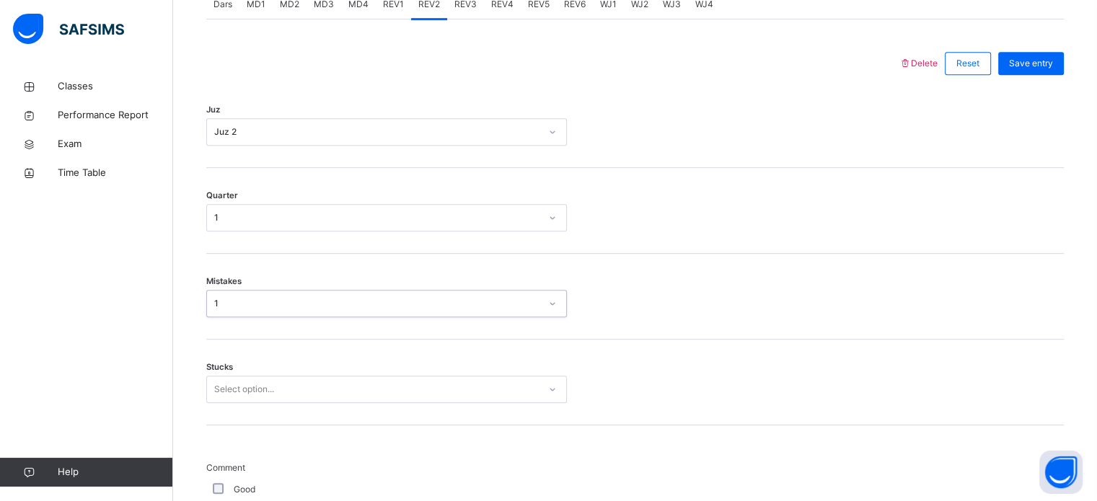
scroll to position [773, 0]
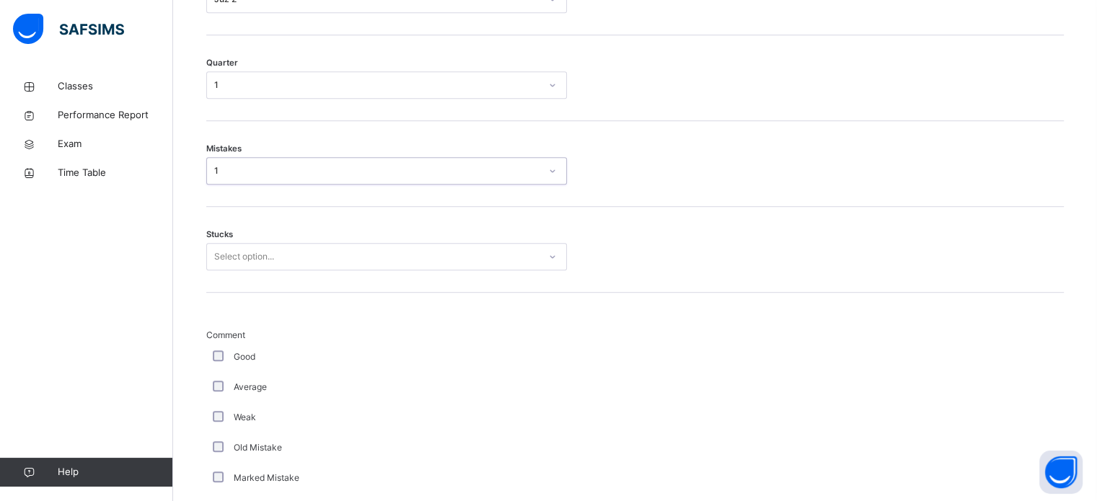
click at [342, 250] on div "Select option..." at bounding box center [373, 257] width 332 height 22
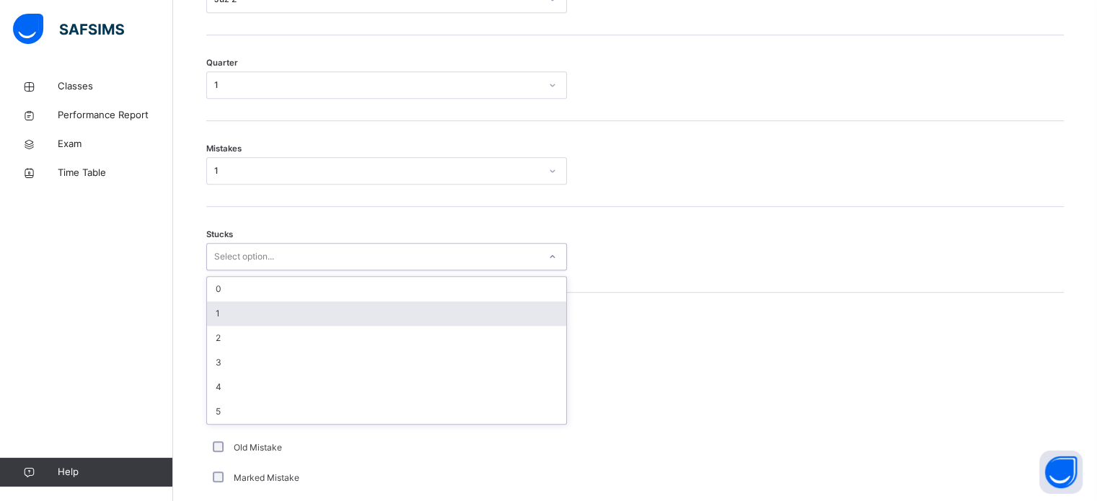
click at [277, 310] on div "1" at bounding box center [386, 314] width 359 height 25
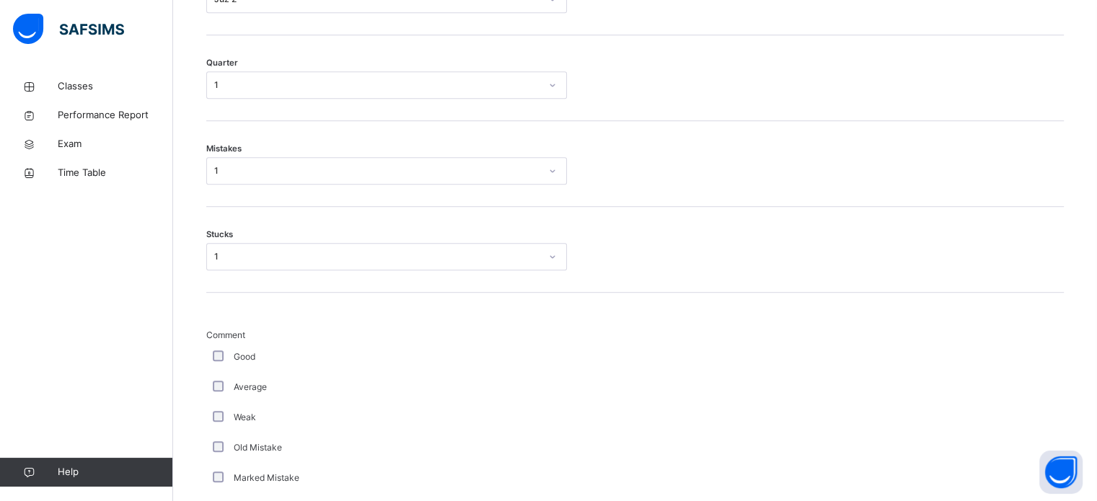
click at [225, 351] on div "Good" at bounding box center [387, 357] width 354 height 13
click at [221, 354] on div "Good" at bounding box center [387, 357] width 354 height 13
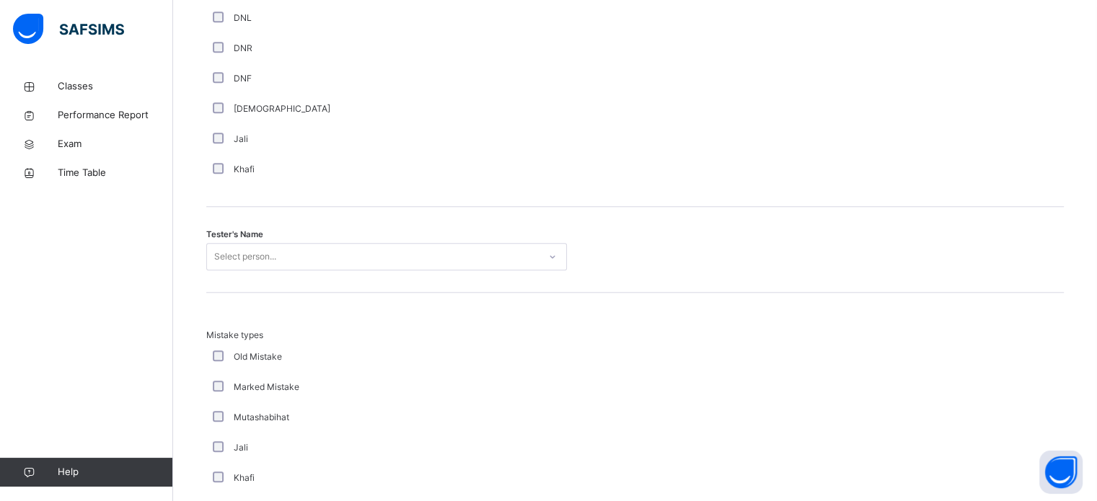
scroll to position [1327, 0]
click at [228, 241] on div "Select person..." at bounding box center [245, 253] width 62 height 27
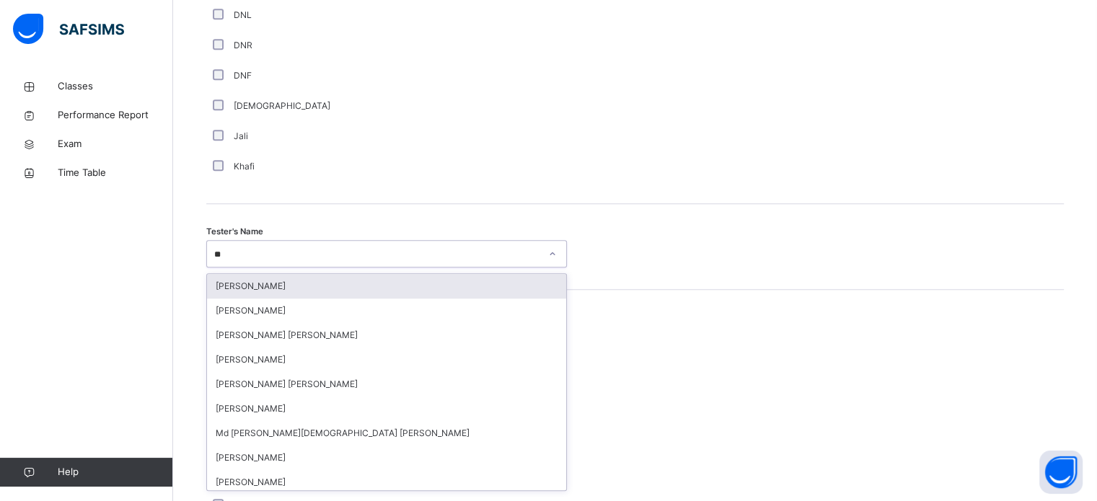
type input "***"
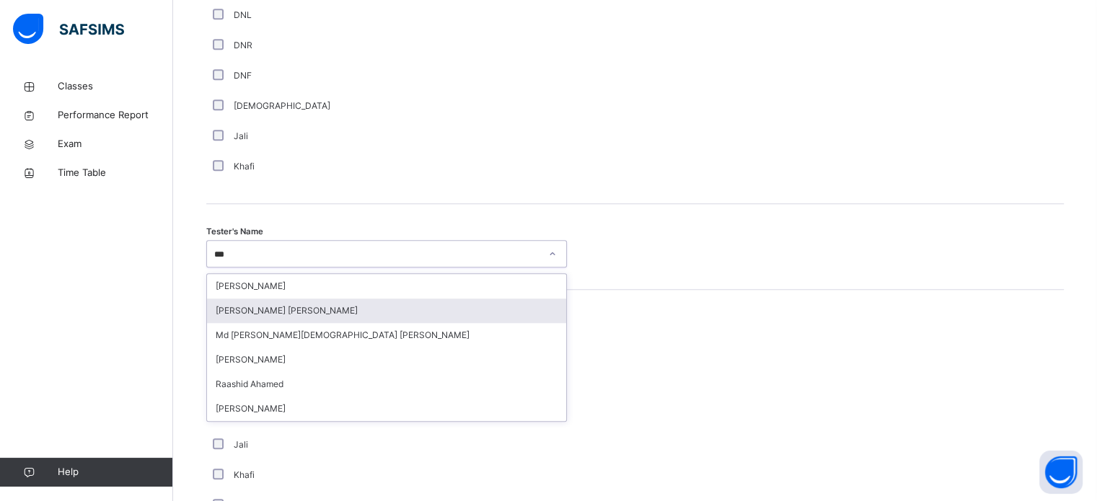
click at [259, 314] on div "[PERSON_NAME] [PERSON_NAME]" at bounding box center [386, 311] width 359 height 25
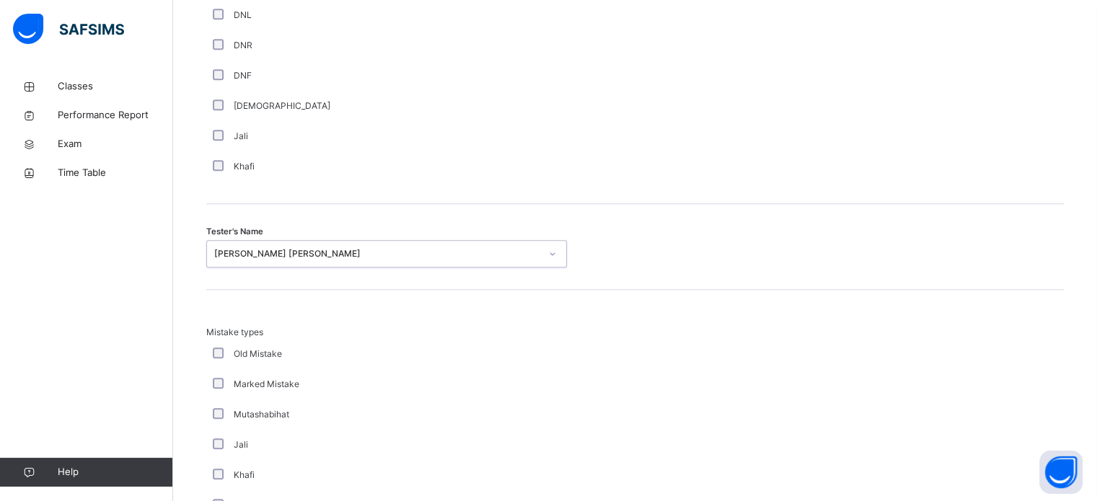
scroll to position [1437, 0]
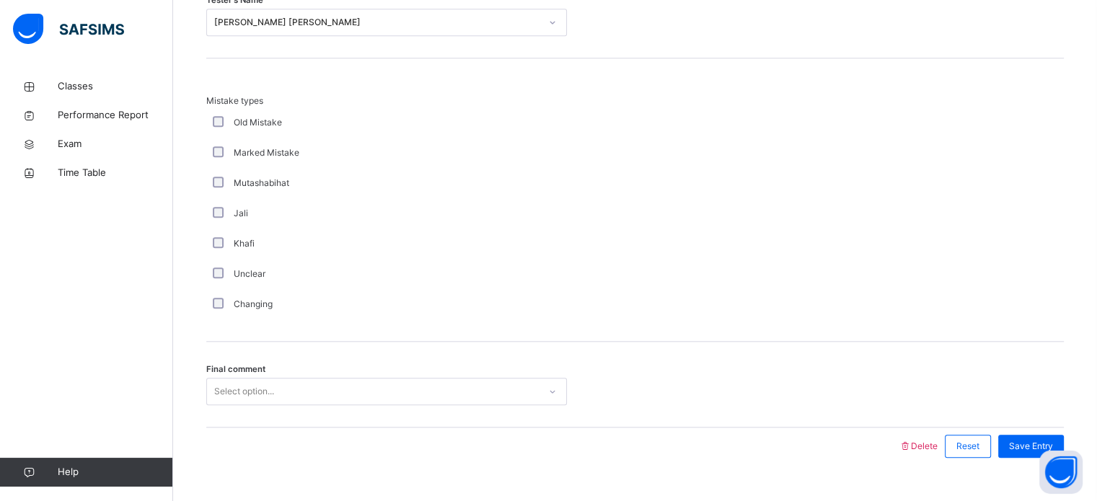
click at [245, 383] on div "Select option..." at bounding box center [386, 391] width 361 height 27
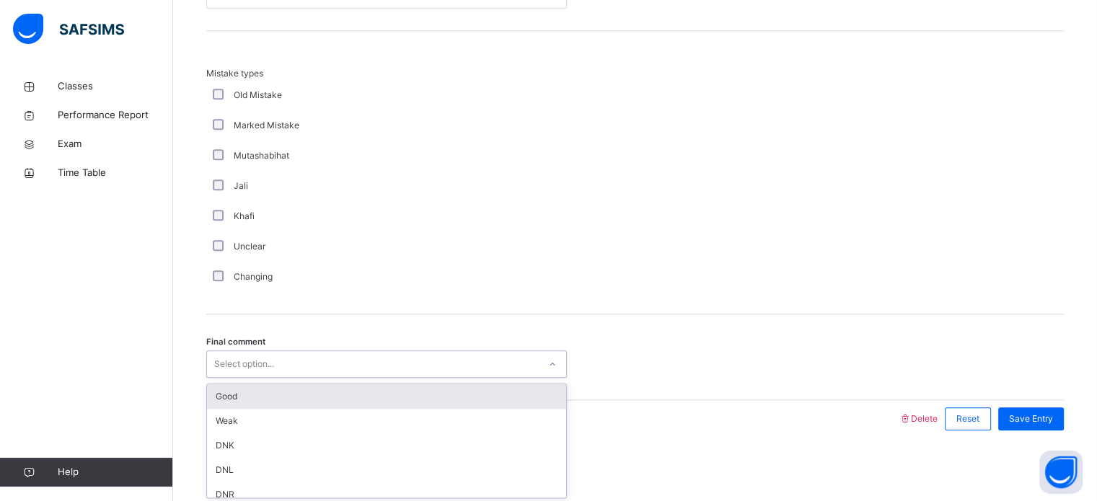
click at [260, 395] on div "Good" at bounding box center [386, 397] width 359 height 25
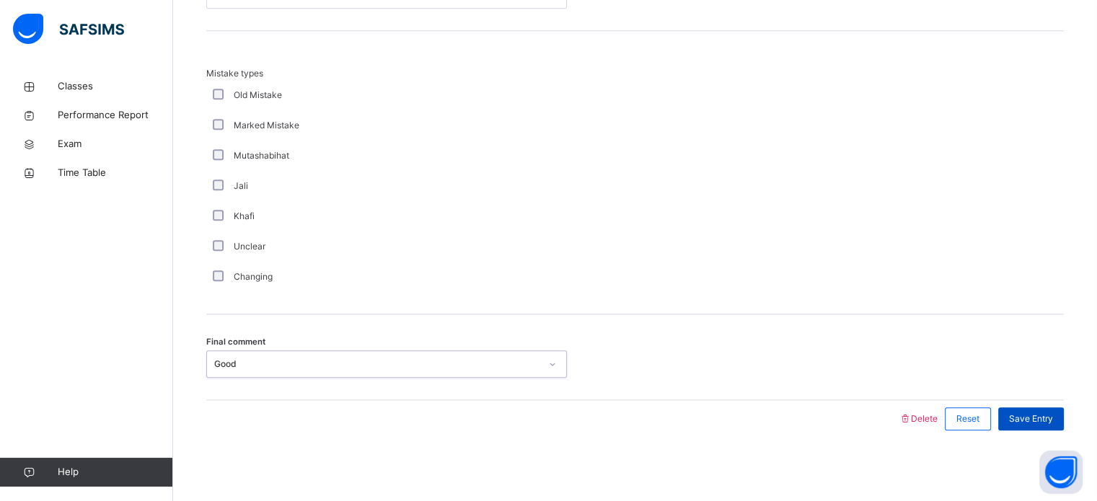
click at [1045, 413] on span "Save Entry" at bounding box center [1031, 419] width 44 height 13
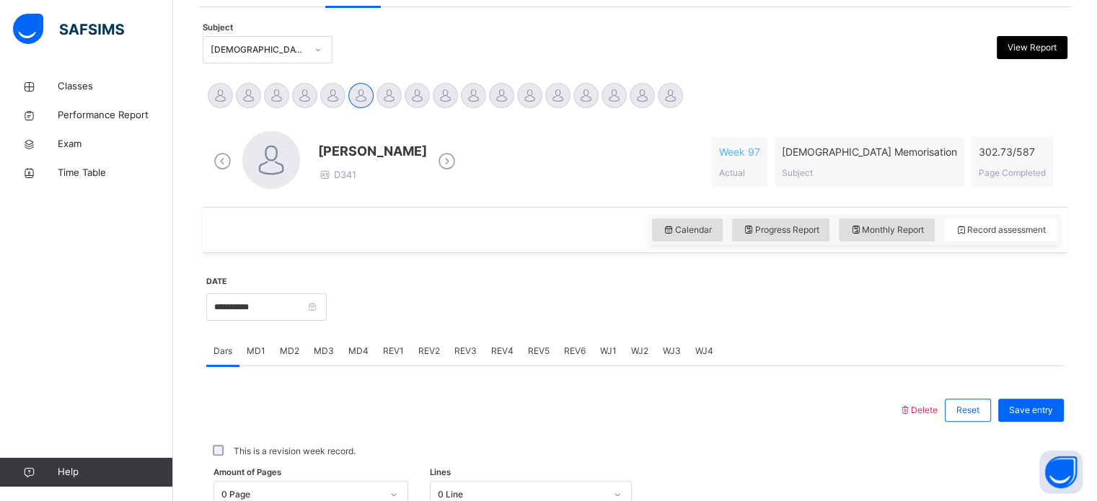
scroll to position [286, 0]
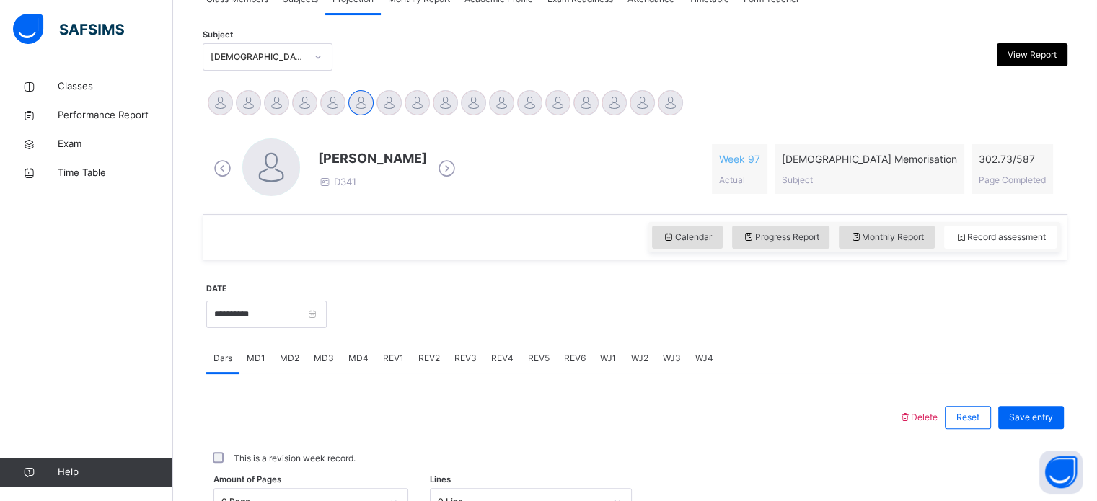
click at [458, 356] on span "REV3" at bounding box center [466, 358] width 22 height 13
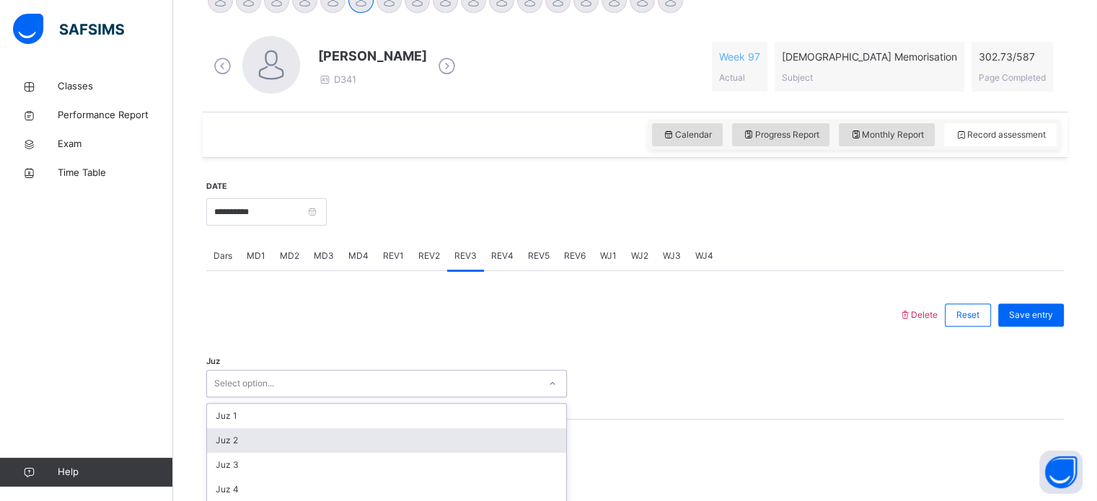
click at [381, 379] on div "option Juz 2 focused, 2 of 30. 30 results available. Use Up and Down to choose …" at bounding box center [386, 383] width 361 height 27
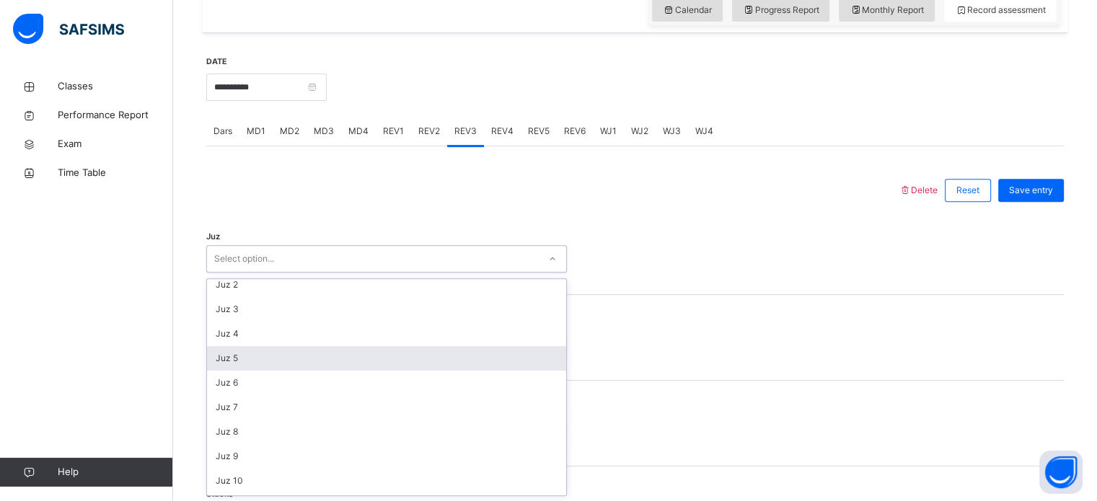
scroll to position [26, 0]
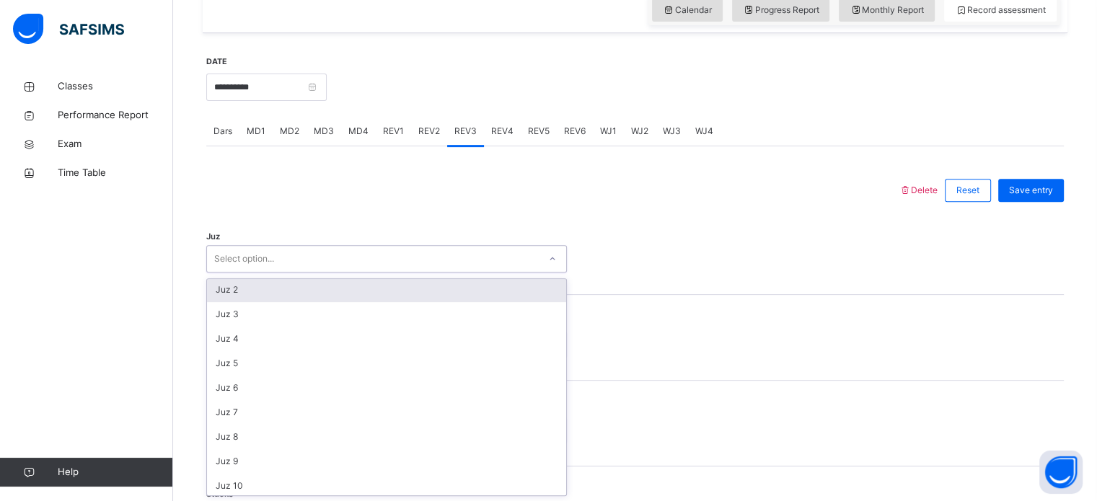
click at [249, 292] on div "Juz 2" at bounding box center [386, 290] width 359 height 25
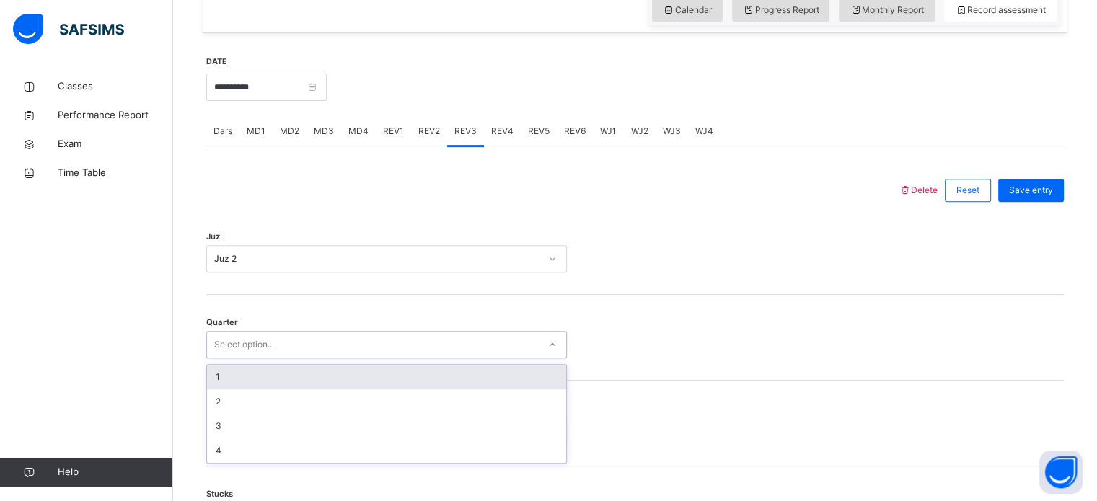
click at [258, 339] on div "Select option..." at bounding box center [244, 344] width 60 height 27
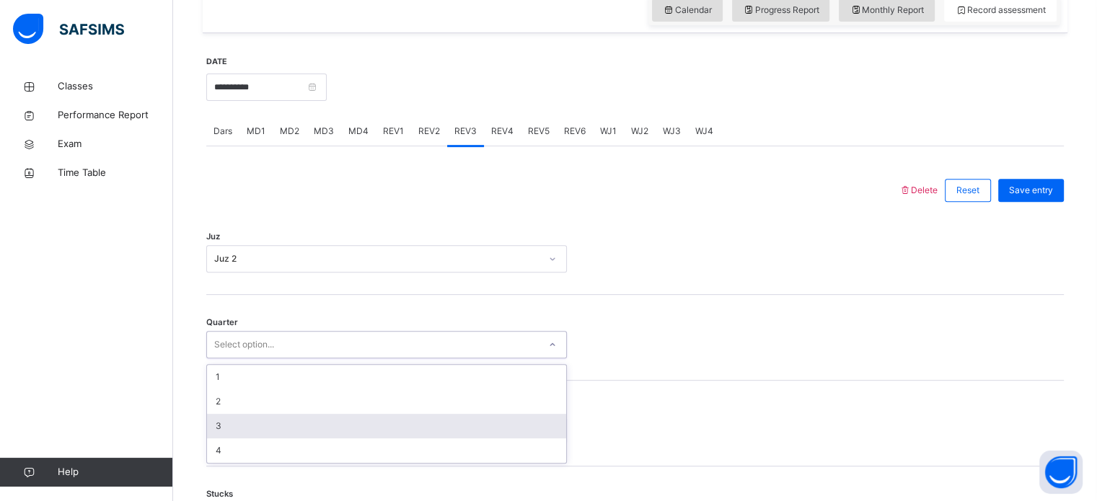
click at [231, 423] on div "3" at bounding box center [386, 426] width 359 height 25
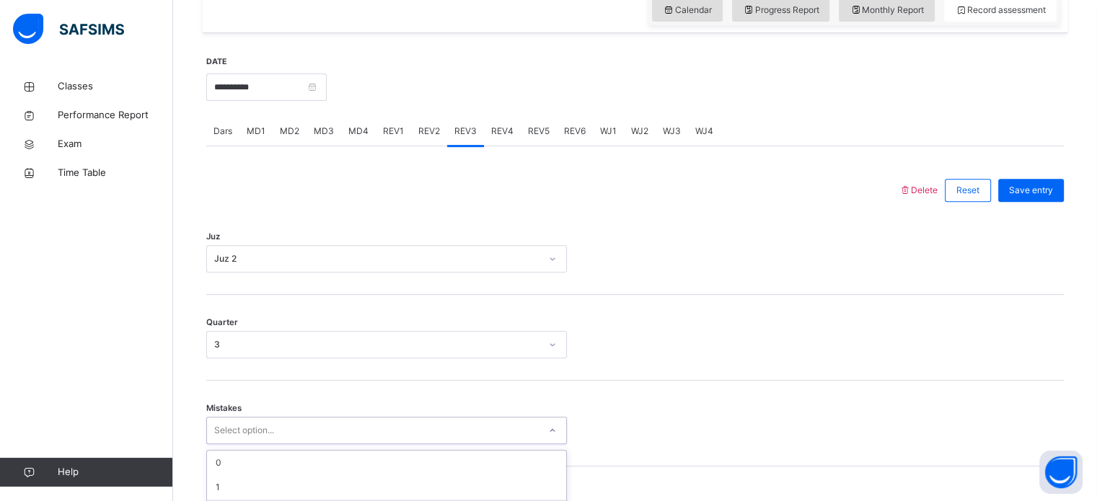
click at [215, 432] on div "option 2 focused, 3 of 7. 7 results available. Use Up and Down to choose option…" at bounding box center [386, 430] width 361 height 27
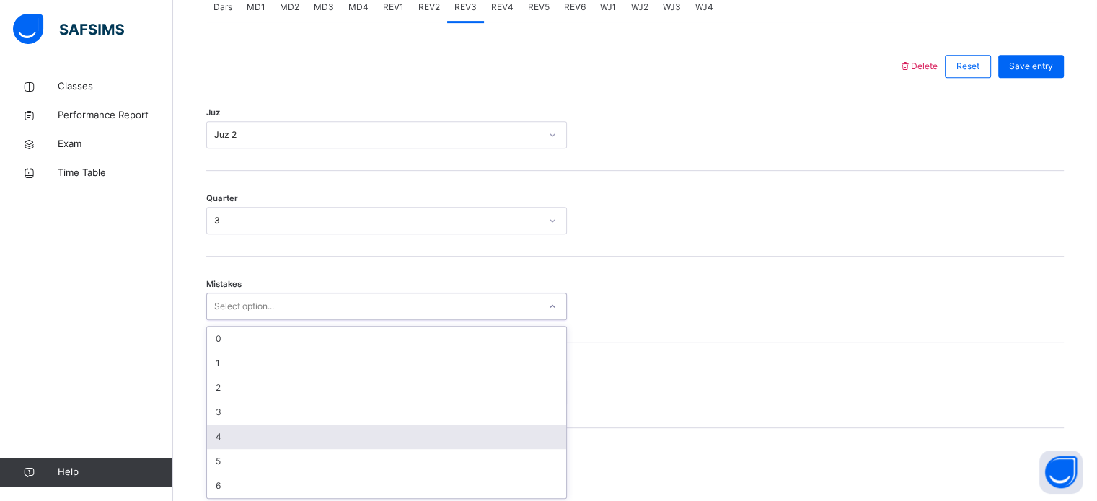
scroll to position [641, 0]
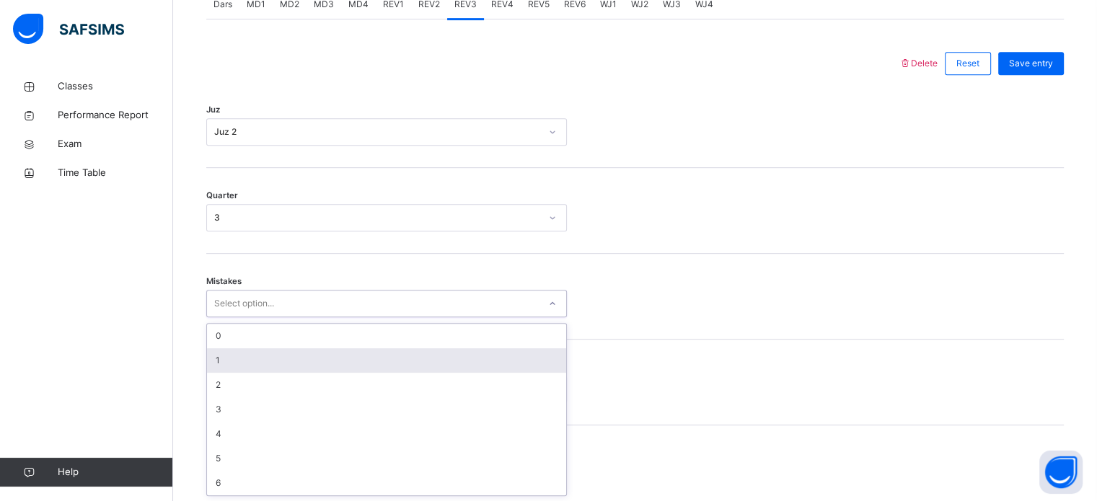
click at [241, 366] on div "1" at bounding box center [386, 360] width 359 height 25
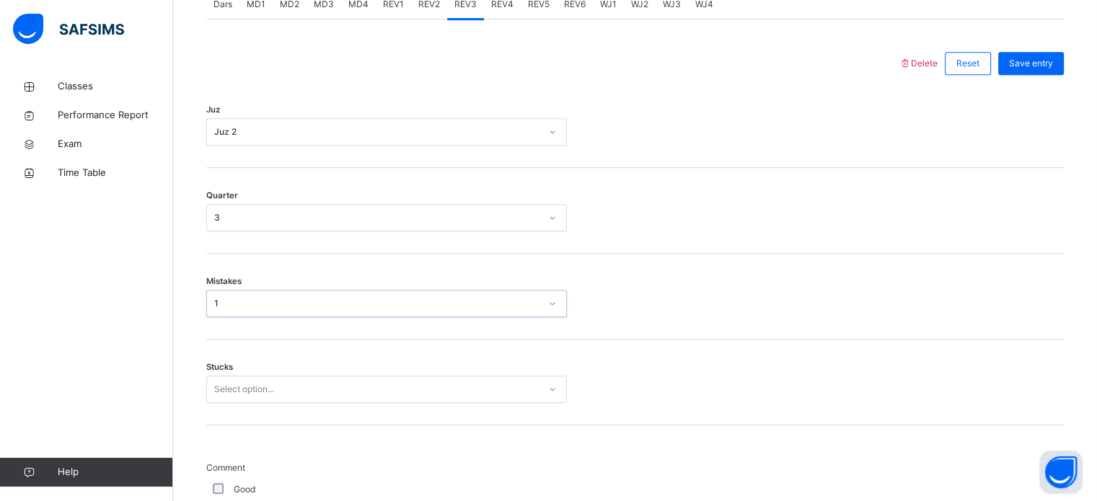
click at [221, 385] on div "Select option..." at bounding box center [386, 389] width 361 height 27
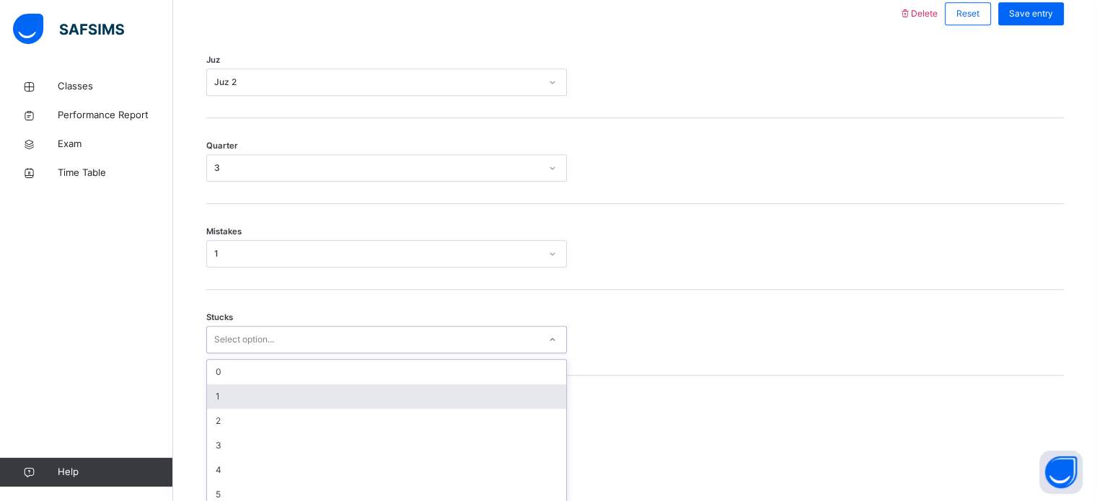
scroll to position [701, 0]
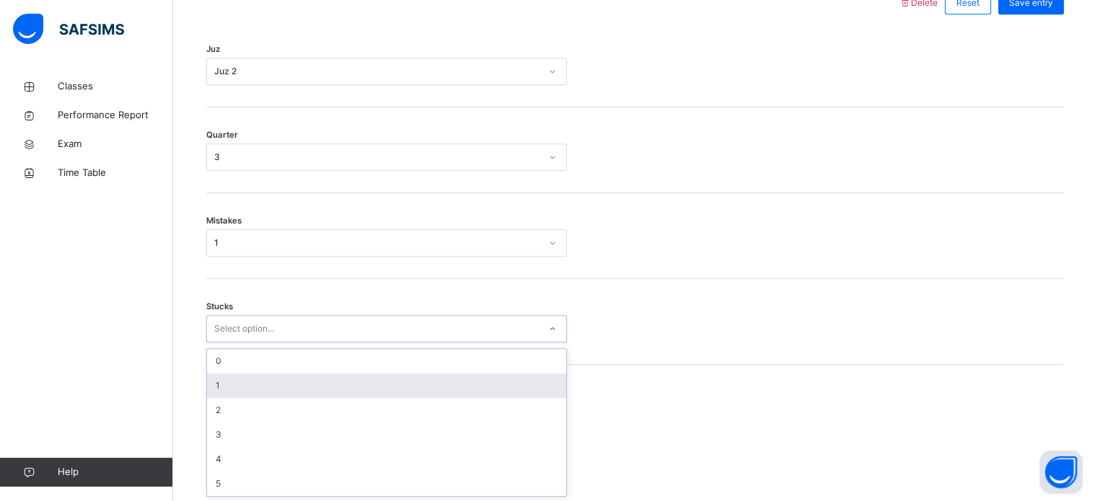
click at [221, 385] on div "1" at bounding box center [386, 386] width 359 height 25
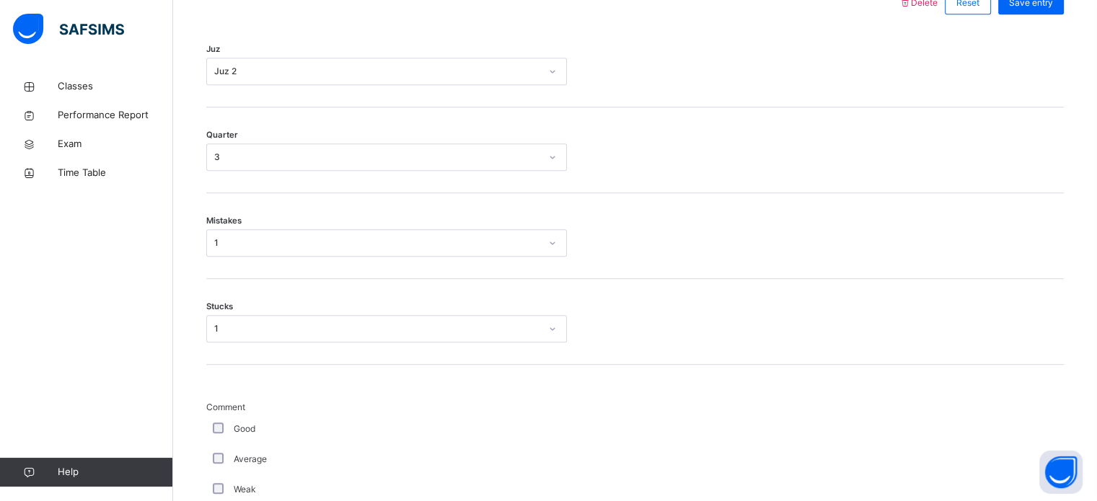
click at [210, 414] on div "Good" at bounding box center [386, 429] width 361 height 30
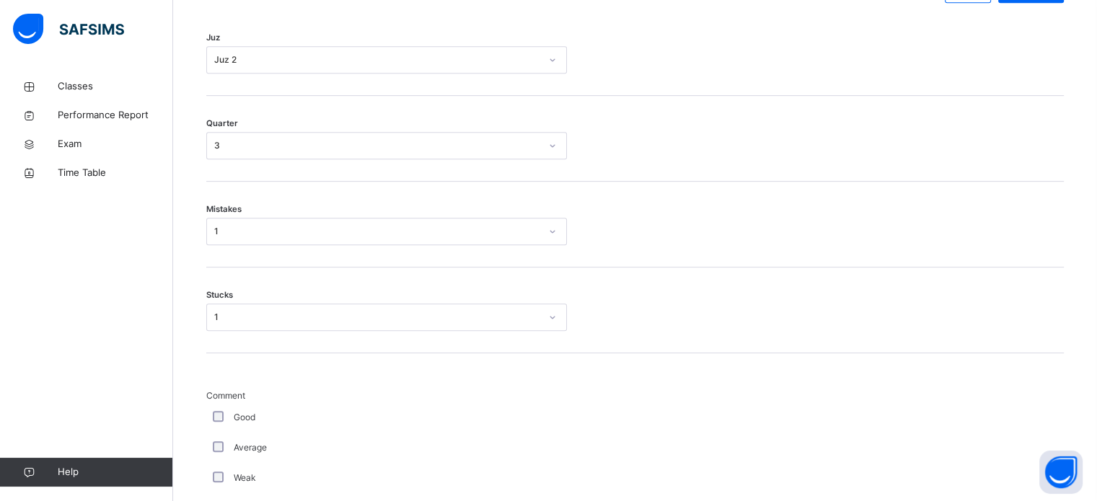
scroll to position [713, 0]
click at [211, 418] on div "Good" at bounding box center [387, 417] width 354 height 13
click at [222, 409] on div "Good" at bounding box center [386, 418] width 361 height 30
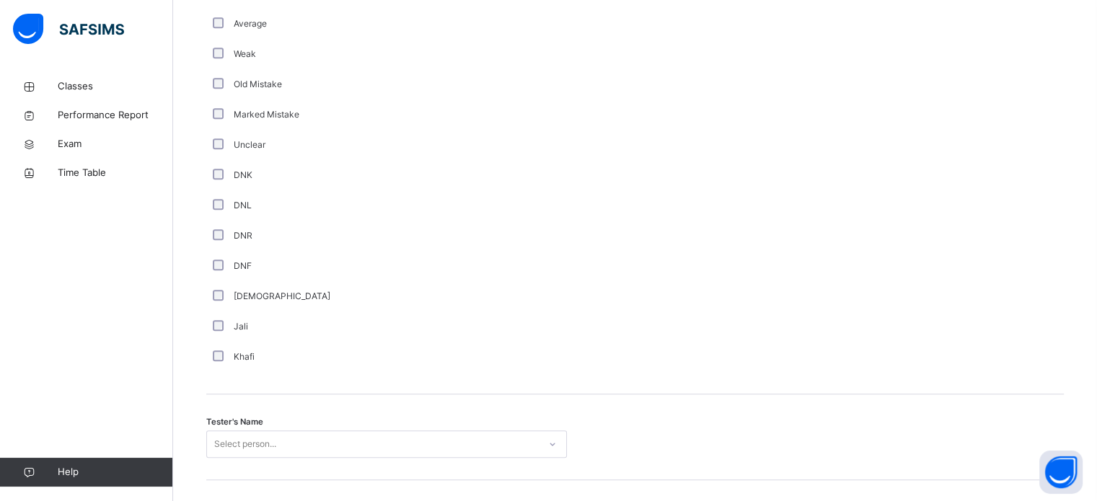
scroll to position [1148, 0]
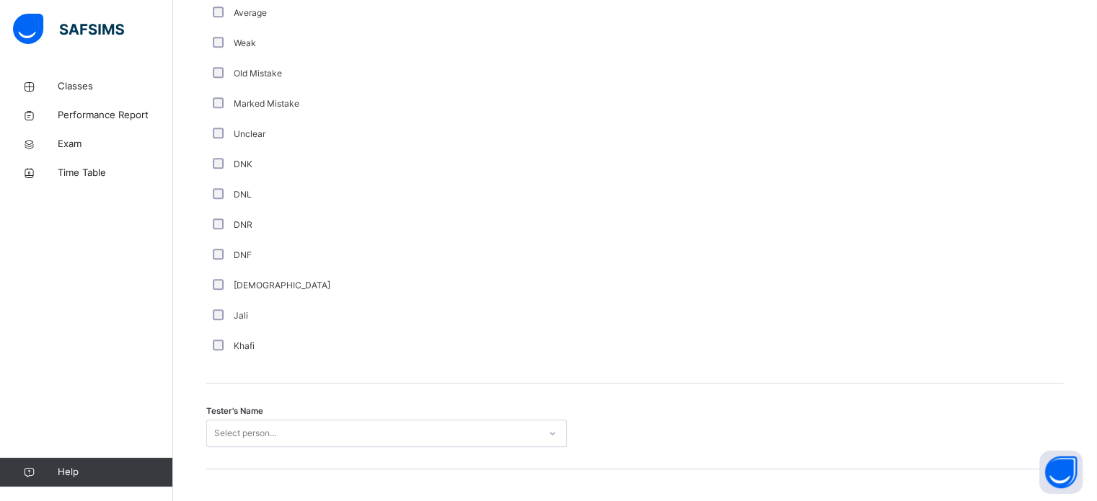
click at [219, 413] on span "Tester's Name" at bounding box center [234, 411] width 57 height 12
click at [221, 436] on div "Select person..." at bounding box center [386, 433] width 361 height 27
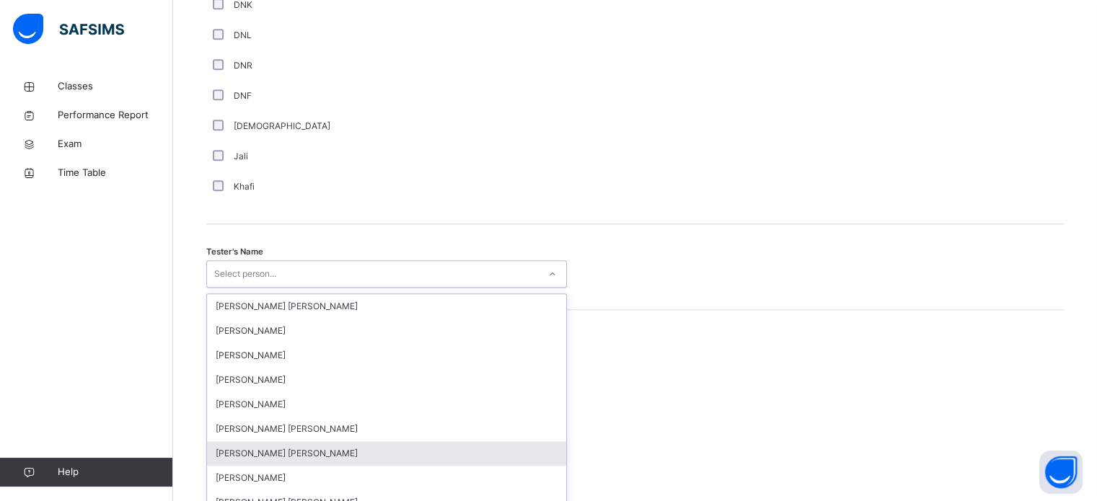
scroll to position [1322, 0]
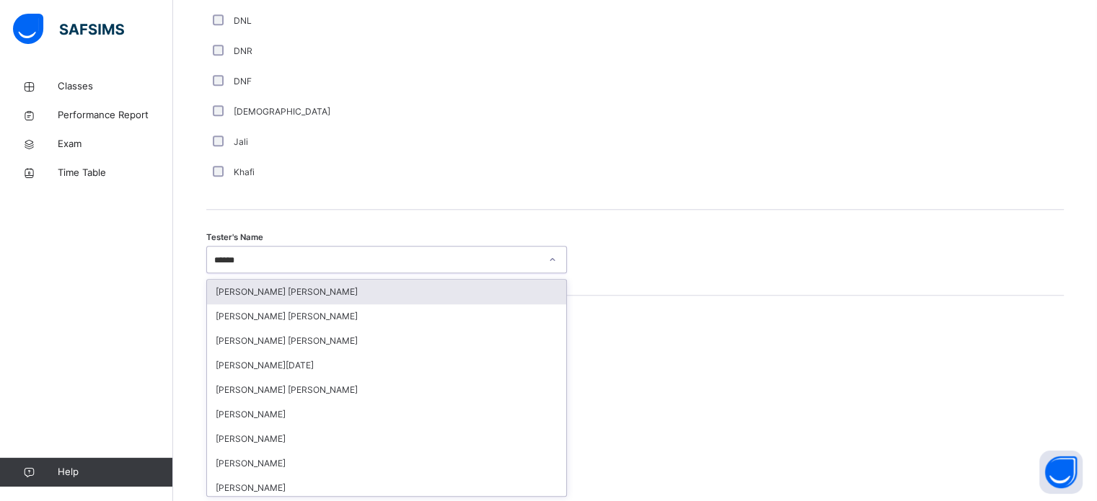
type input "*******"
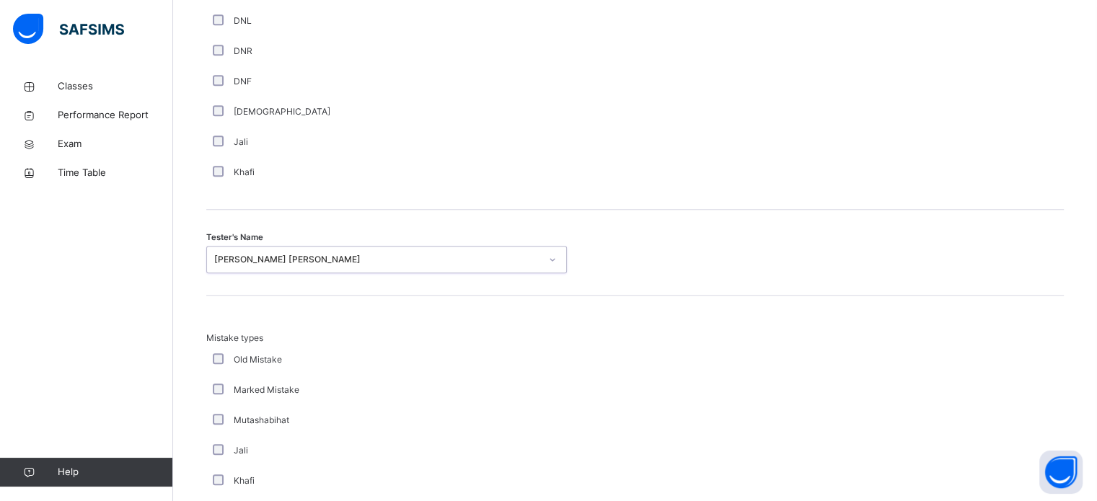
scroll to position [1586, 0]
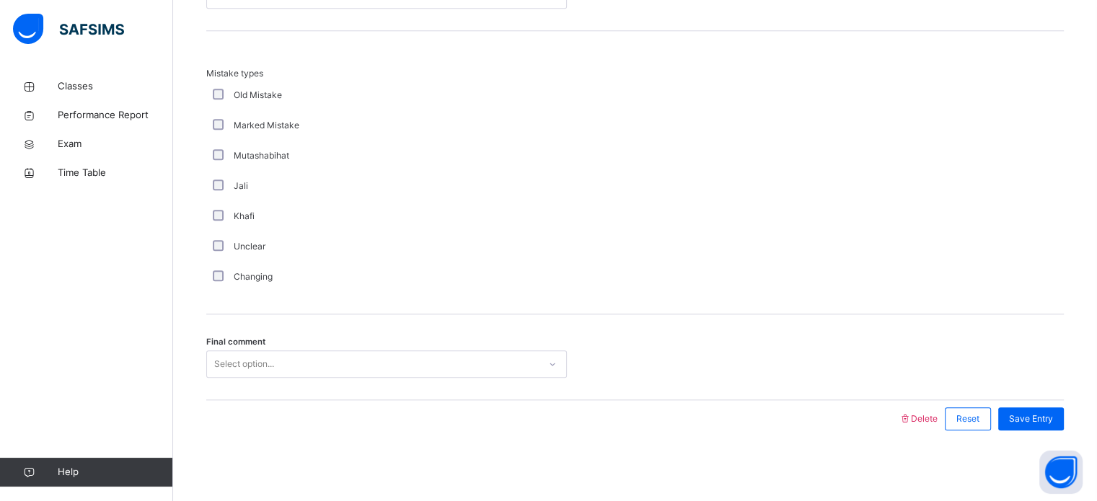
click at [256, 340] on span "Final comment" at bounding box center [235, 342] width 59 height 12
click at [257, 344] on span "Final comment" at bounding box center [235, 342] width 59 height 12
click at [260, 352] on div "Select option..." at bounding box center [244, 364] width 60 height 27
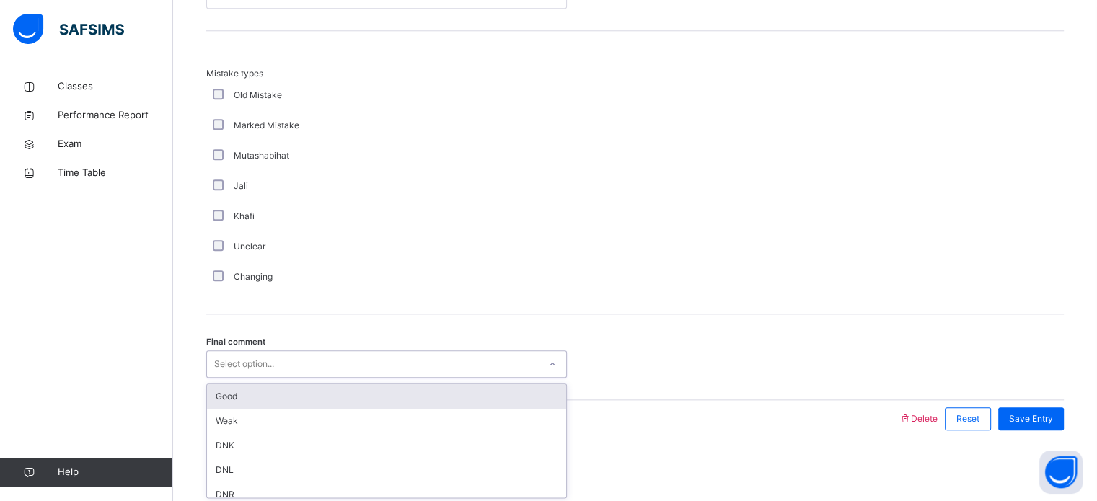
click at [230, 400] on div "Good" at bounding box center [386, 397] width 359 height 25
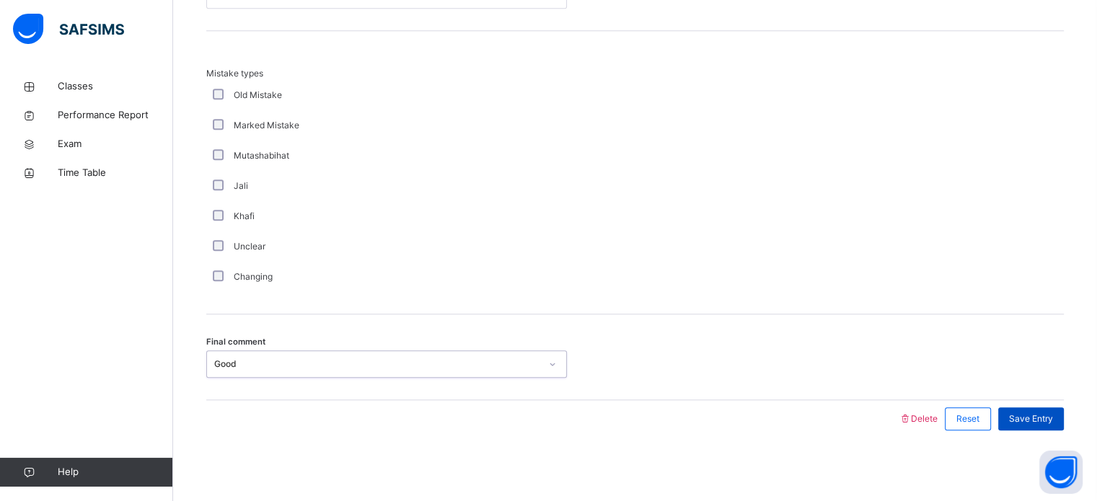
click at [1034, 409] on div "Save Entry" at bounding box center [1031, 419] width 66 height 23
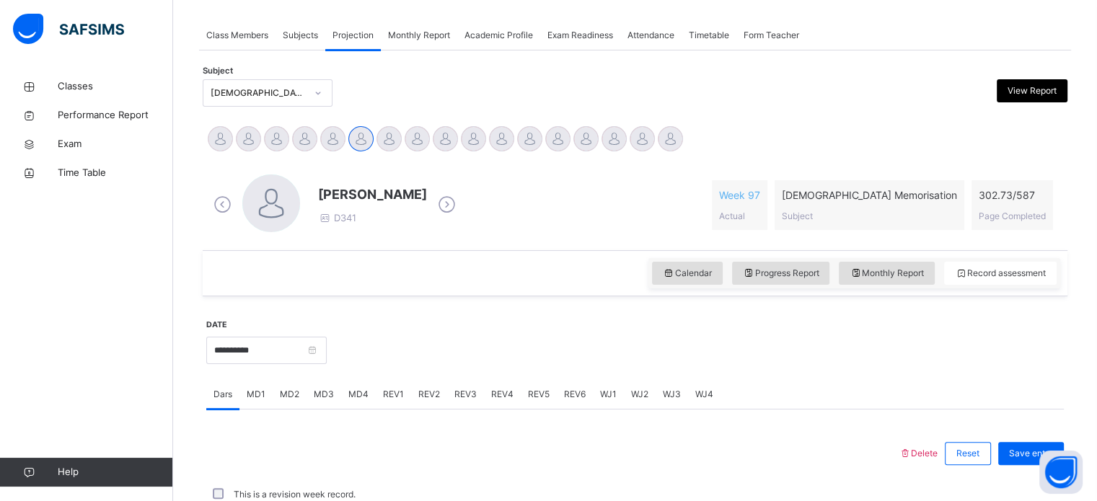
scroll to position [253, 0]
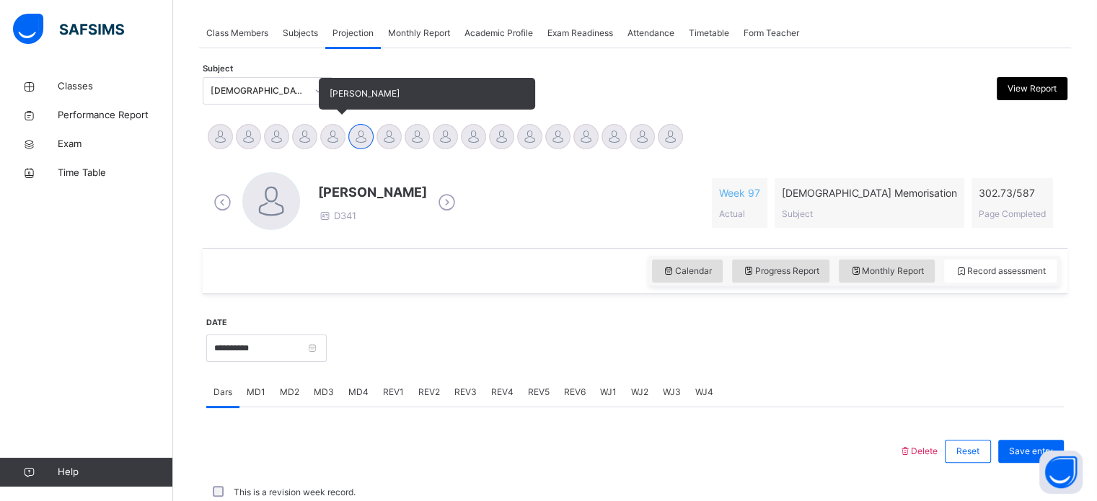
click at [323, 139] on div at bounding box center [332, 136] width 25 height 25
click at [350, 138] on div at bounding box center [360, 136] width 25 height 25
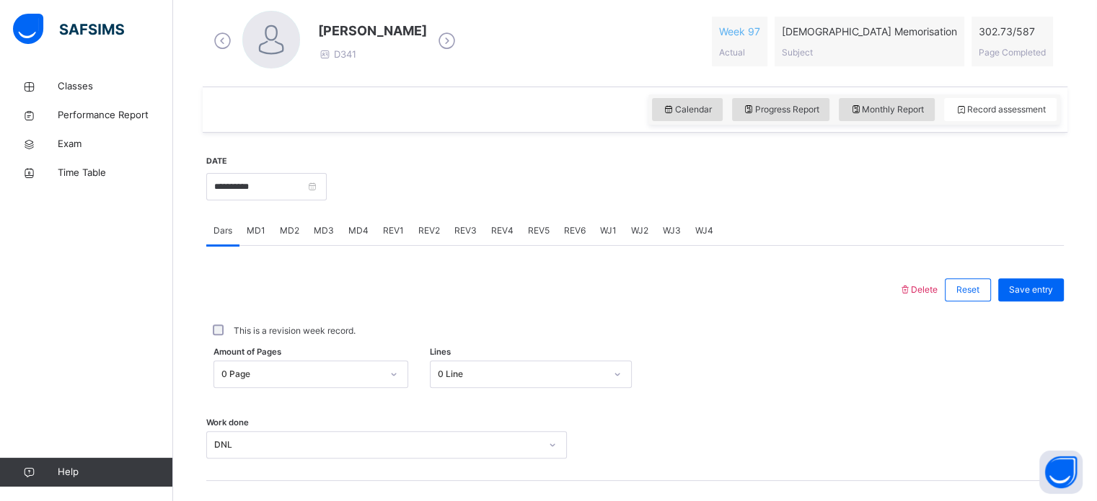
scroll to position [475, 0]
